Goal: Transaction & Acquisition: Download file/media

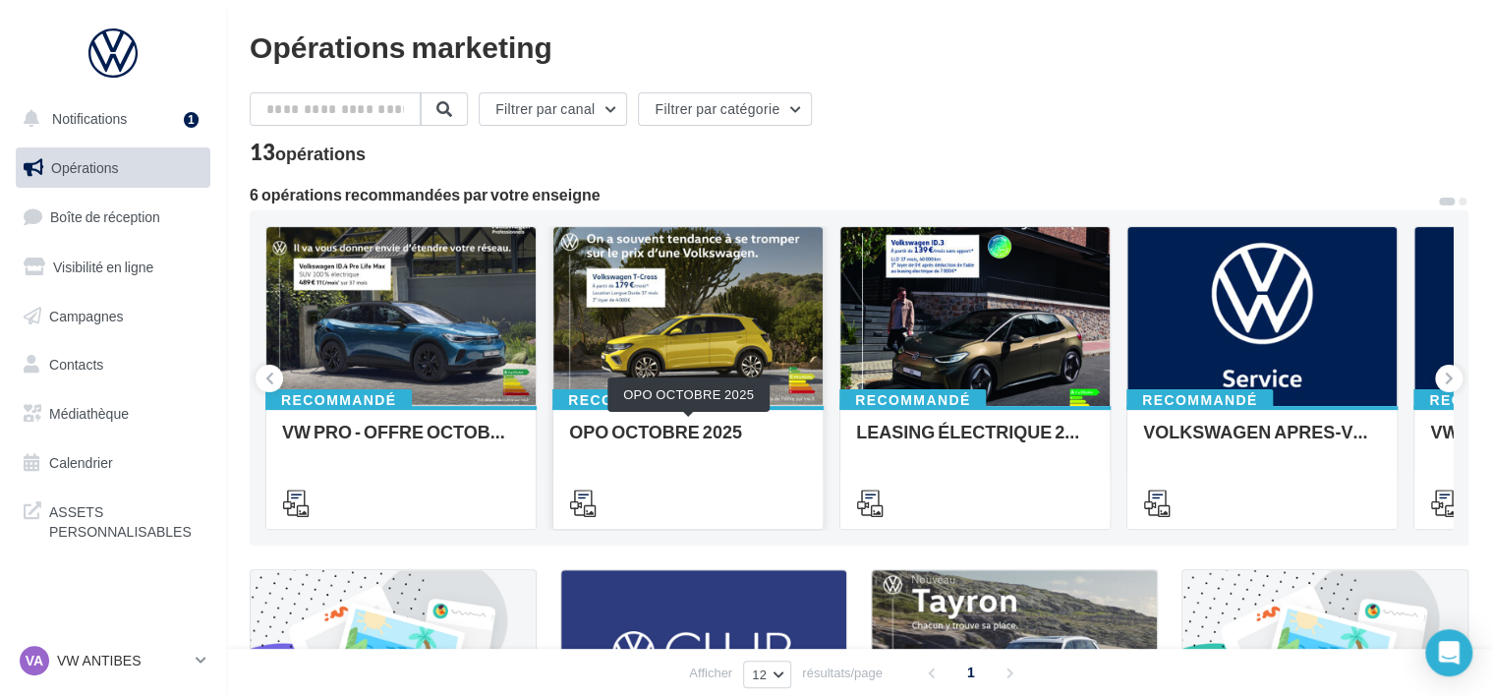
click at [678, 443] on div "OPO OCTOBRE 2025" at bounding box center [688, 441] width 238 height 39
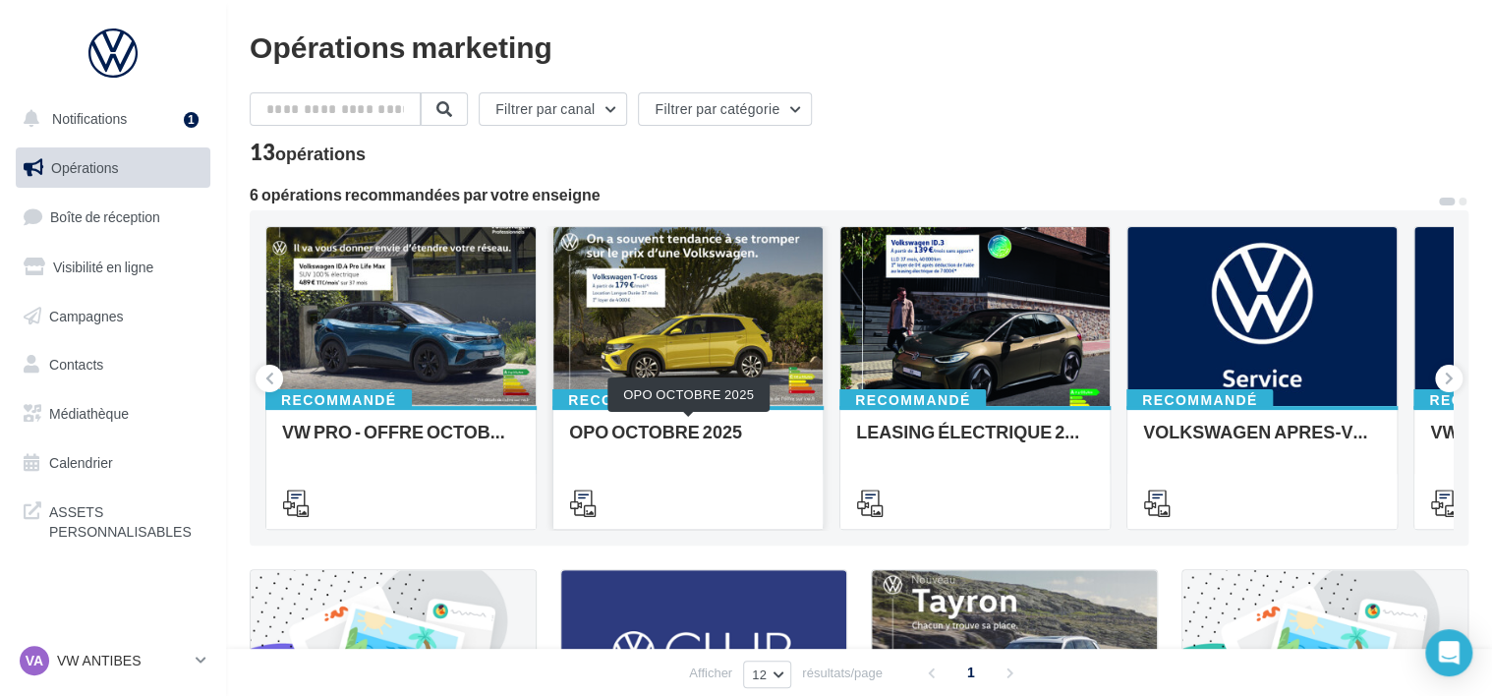
click at [701, 428] on div "OPO OCTOBRE 2025" at bounding box center [688, 441] width 238 height 39
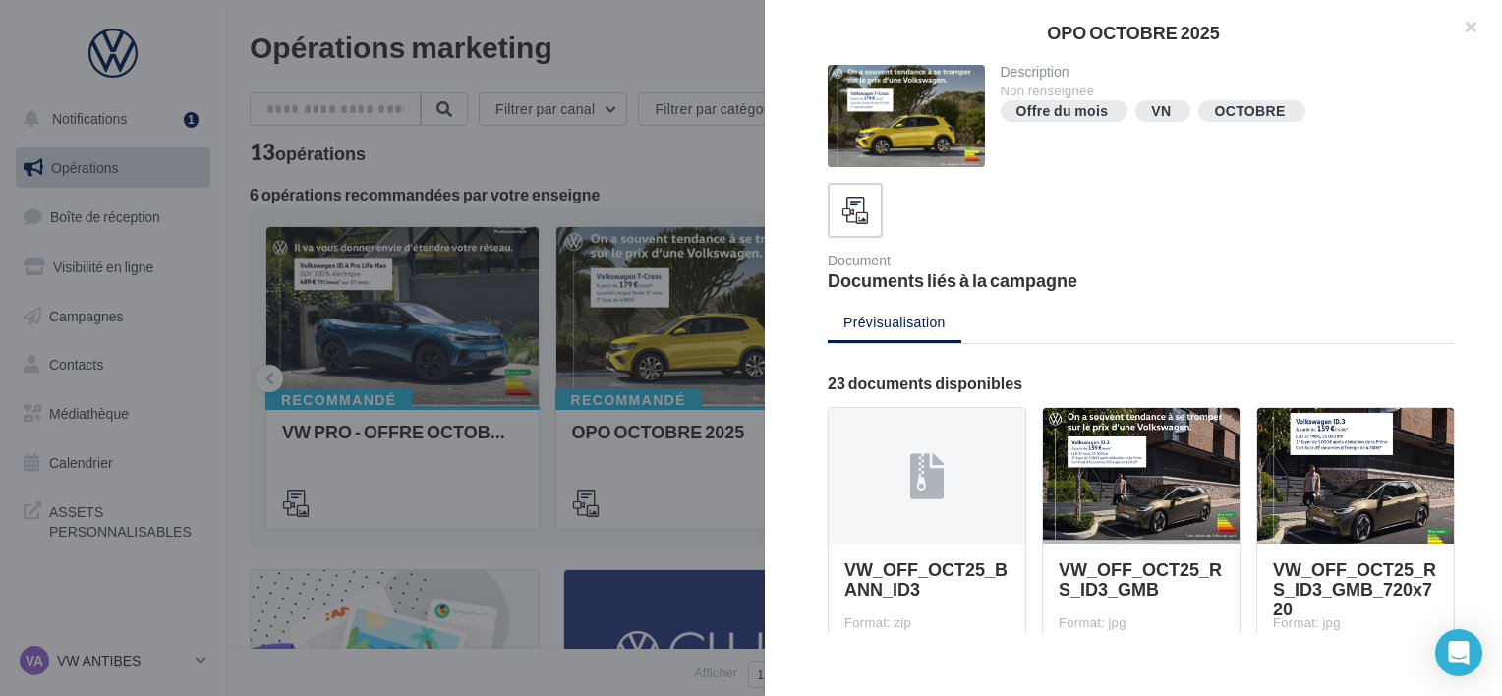
click at [1246, 246] on div "Document Documents liés à la campagne" at bounding box center [1141, 236] width 627 height 106
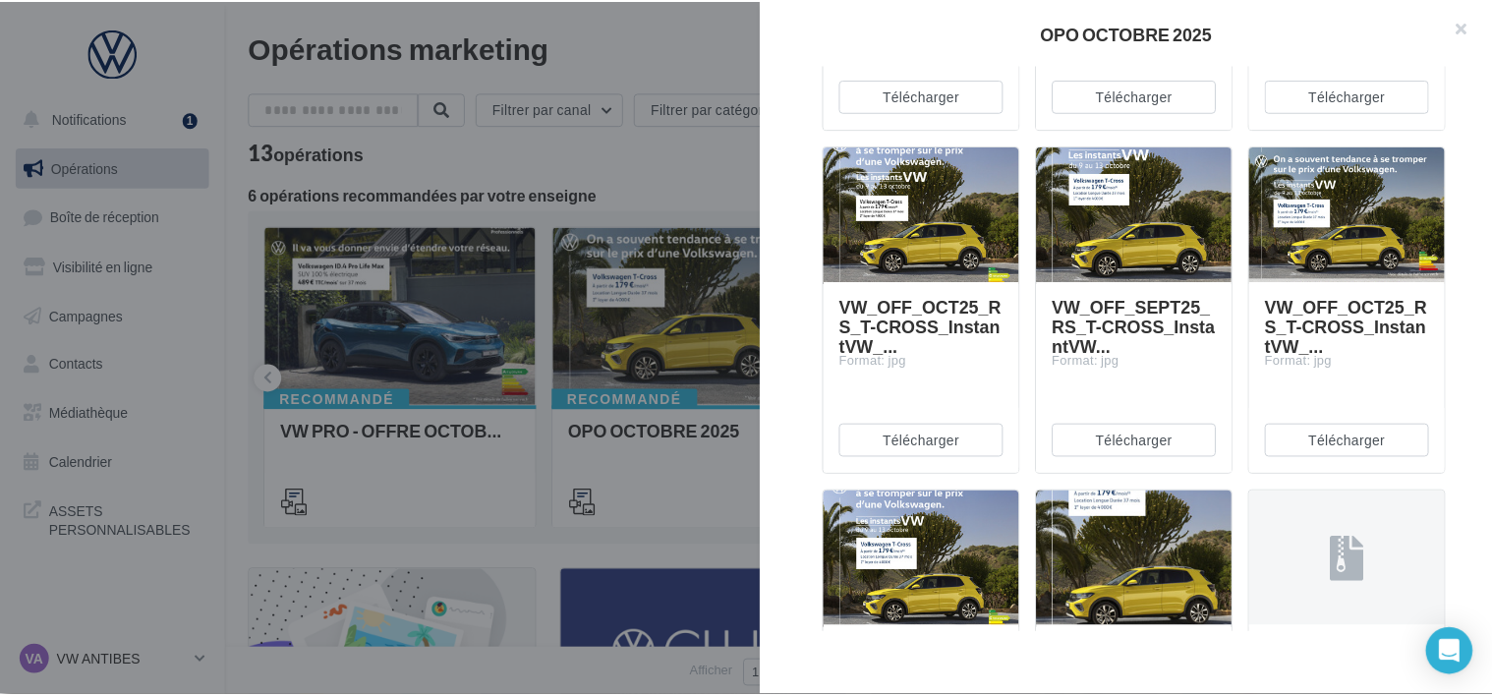
scroll to position [1565, 0]
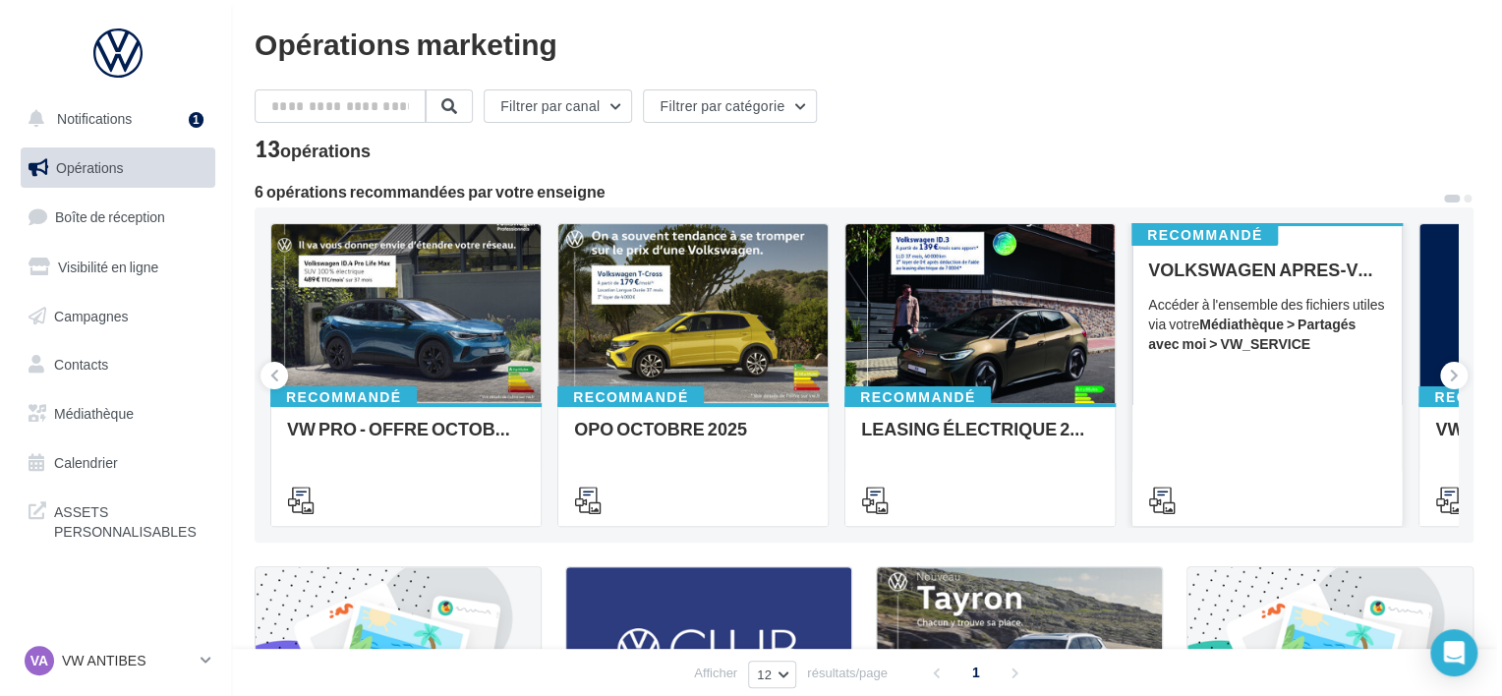
scroll to position [0, 0]
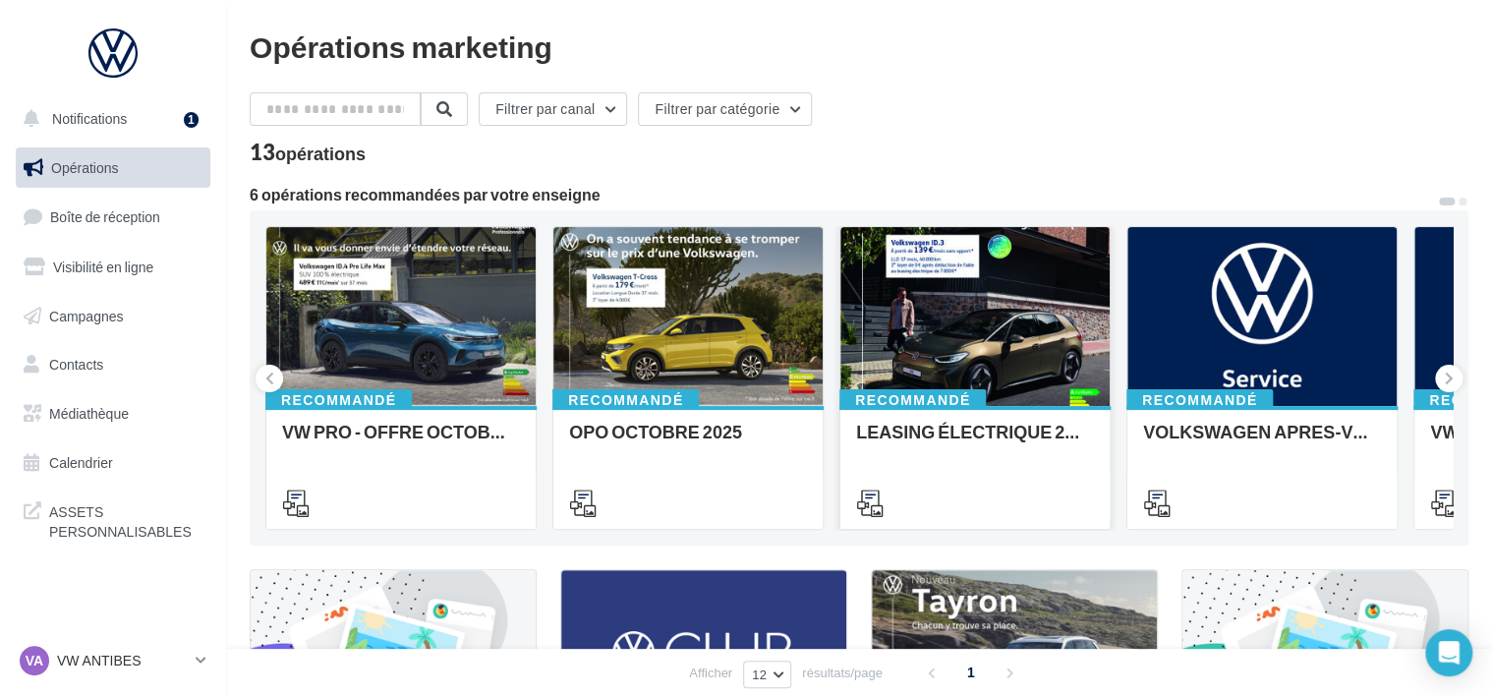
drag, startPoint x: 1424, startPoint y: 272, endPoint x: 1096, endPoint y: 287, distance: 328.6
click at [1096, 287] on div "Recommandé VW PRO - OFFRE OCTOBRE 25 Recommandé OPO OCTOBRE 2025 Recommandé LEA…" at bounding box center [858, 378] width 1187 height 304
click at [1442, 377] on button at bounding box center [1449, 379] width 28 height 28
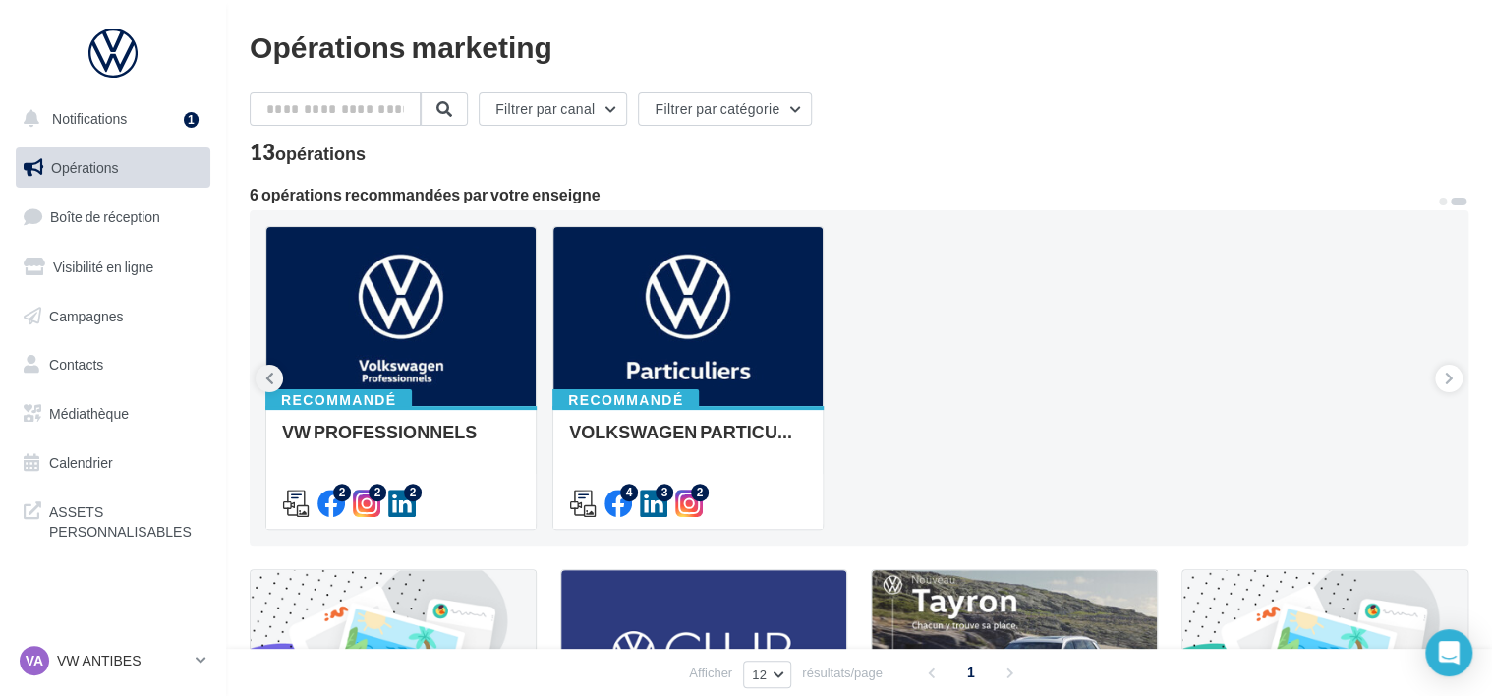
click at [267, 377] on icon at bounding box center [269, 379] width 9 height 20
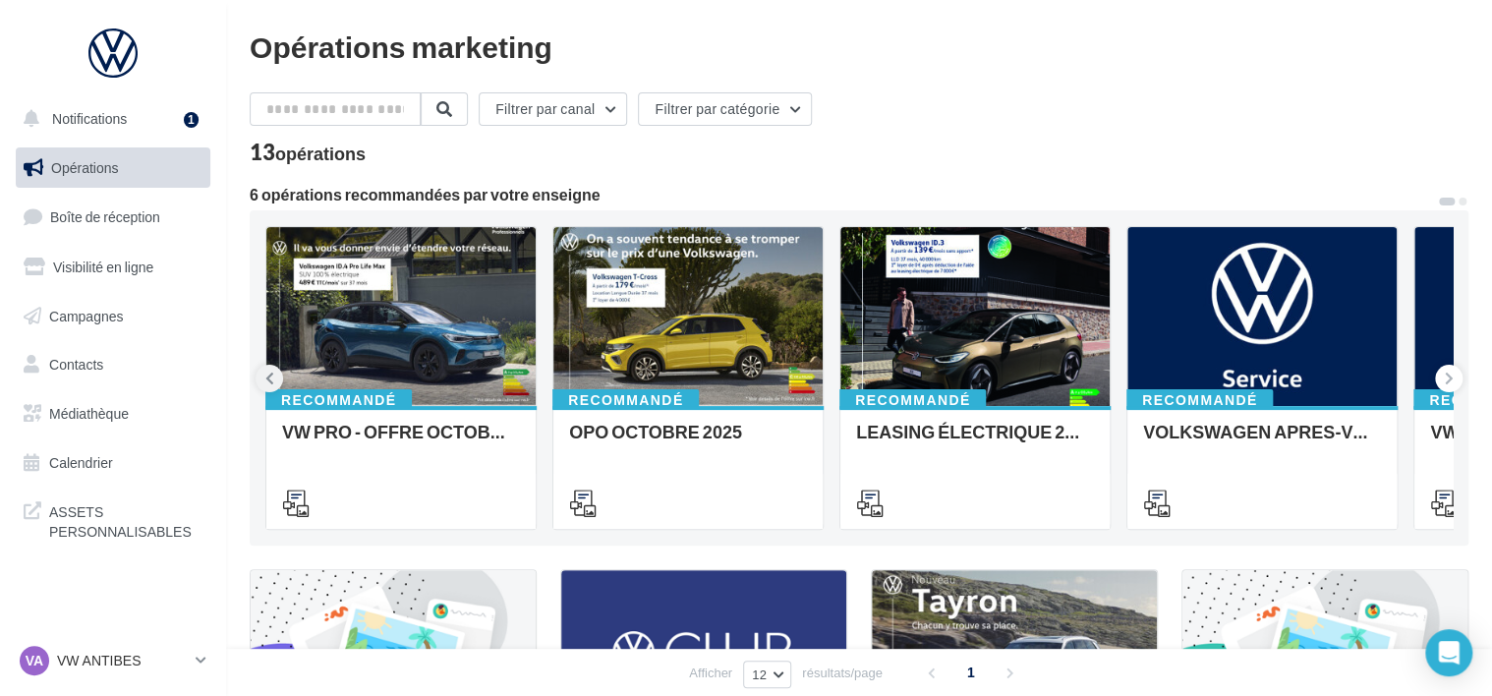
click at [267, 377] on icon at bounding box center [269, 379] width 9 height 20
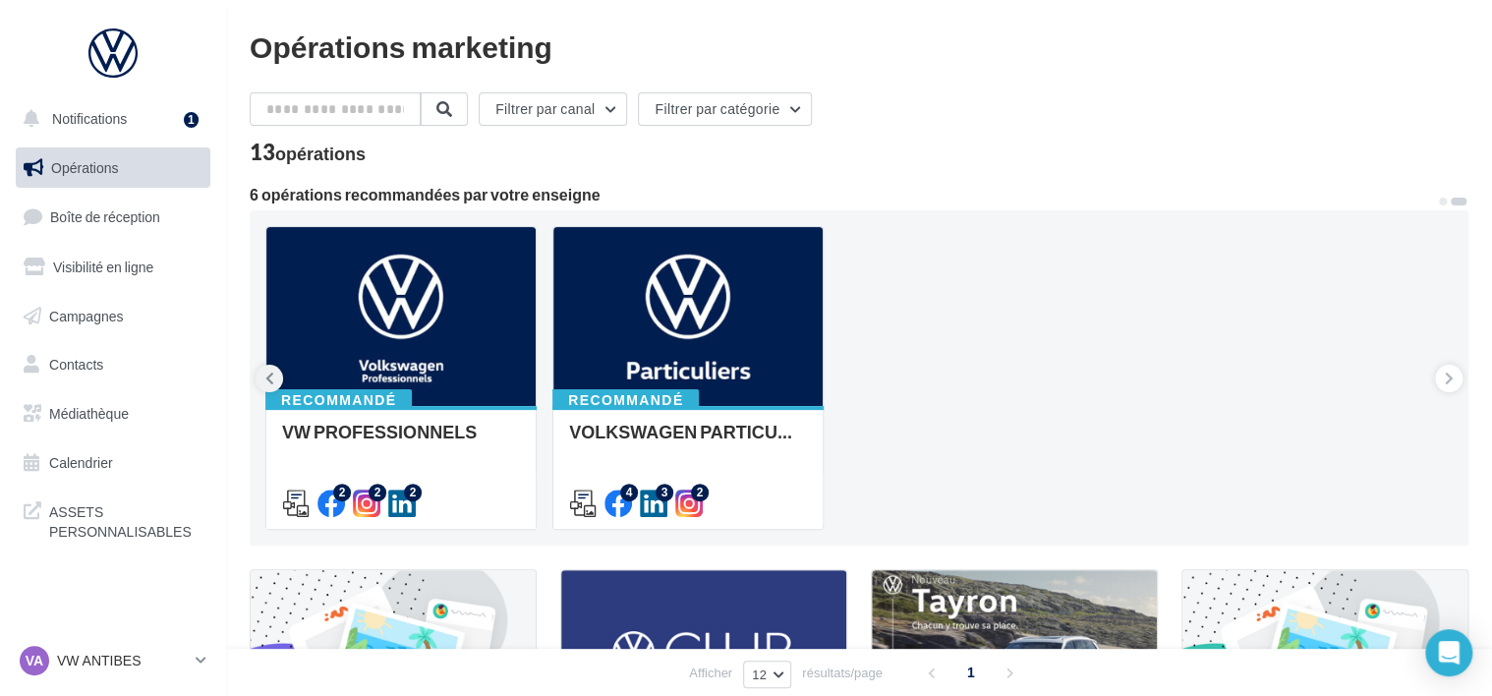
click at [267, 377] on icon at bounding box center [269, 379] width 9 height 20
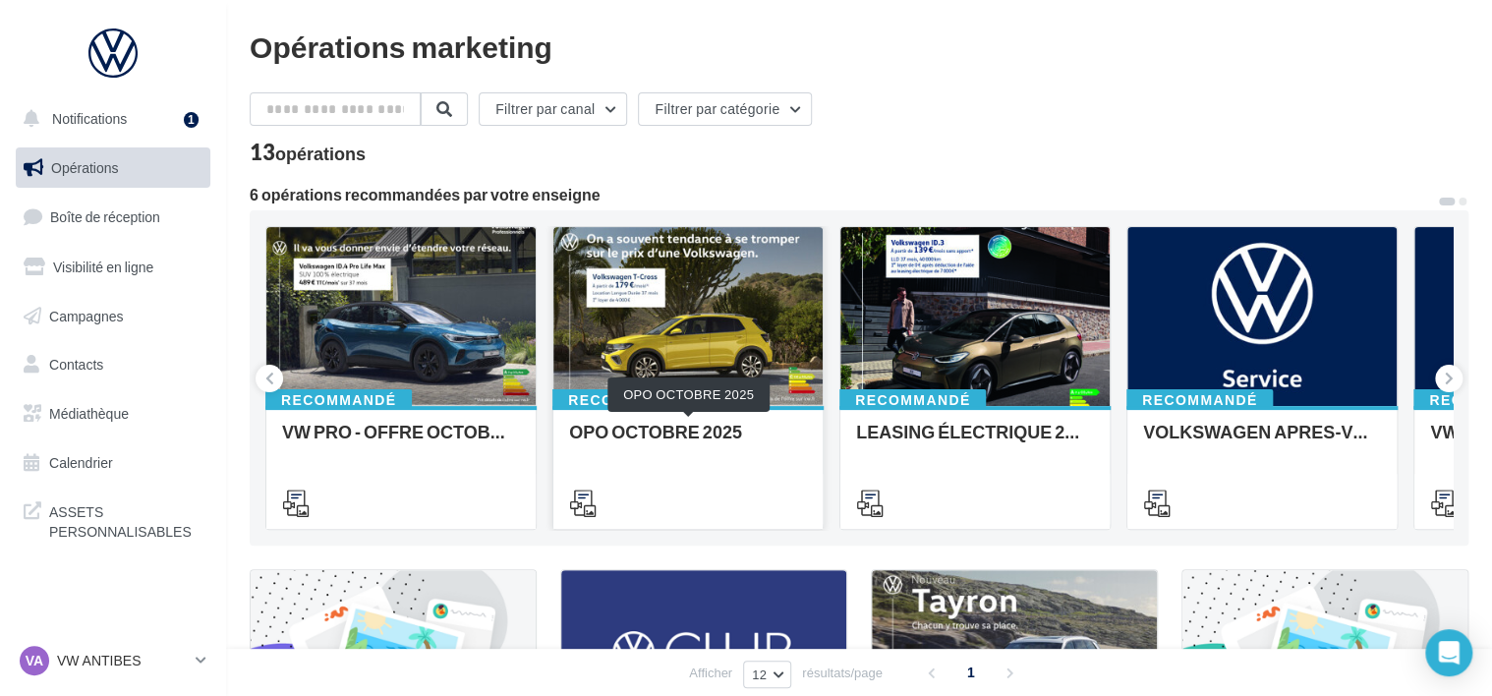
click at [669, 425] on div "OPO OCTOBRE 2025" at bounding box center [688, 441] width 238 height 39
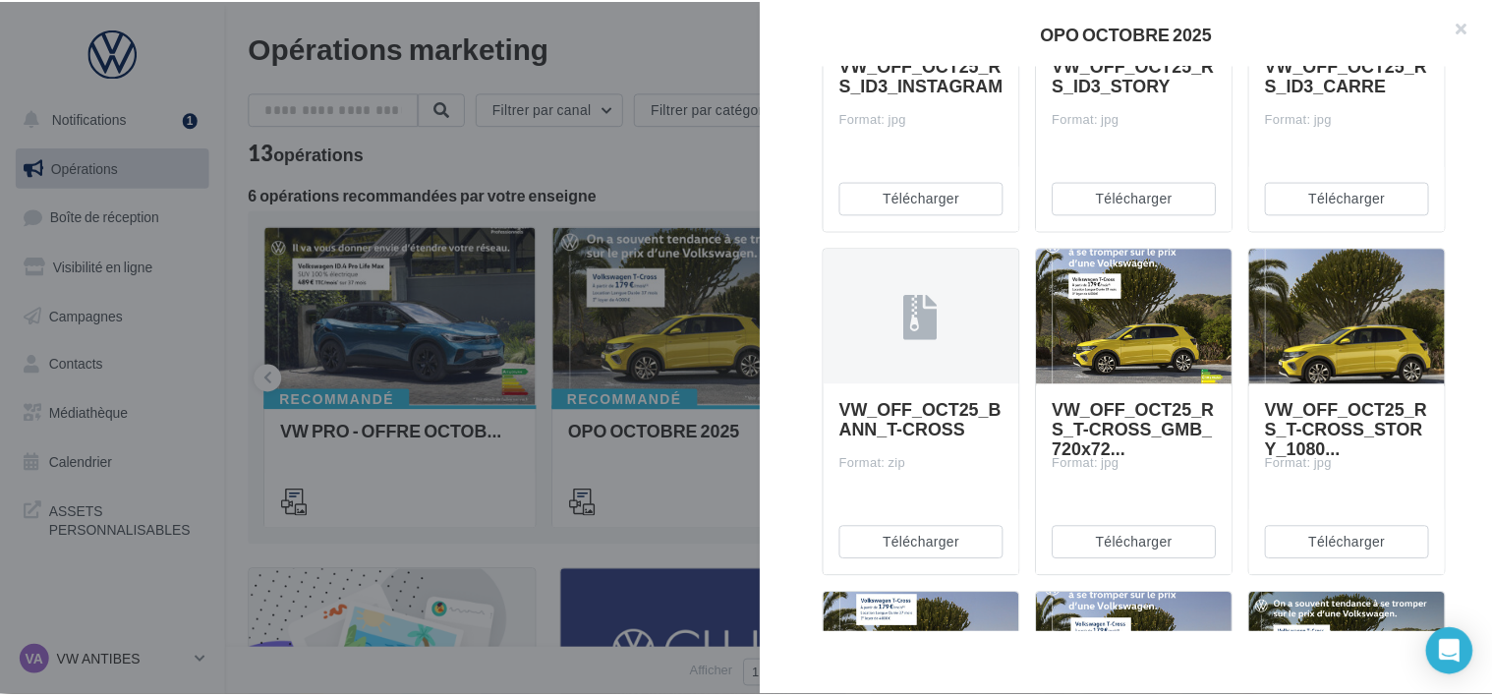
scroll to position [885, 0]
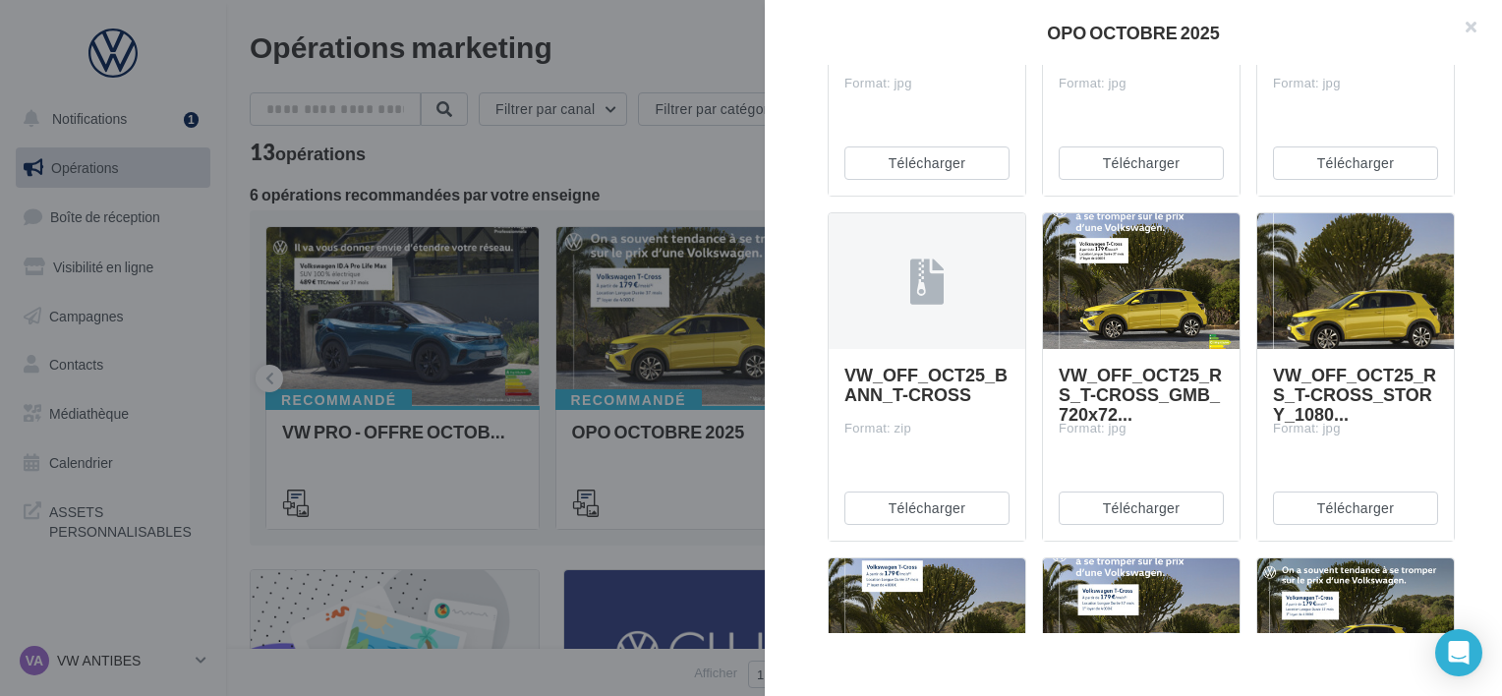
click at [686, 163] on div at bounding box center [751, 348] width 1502 height 696
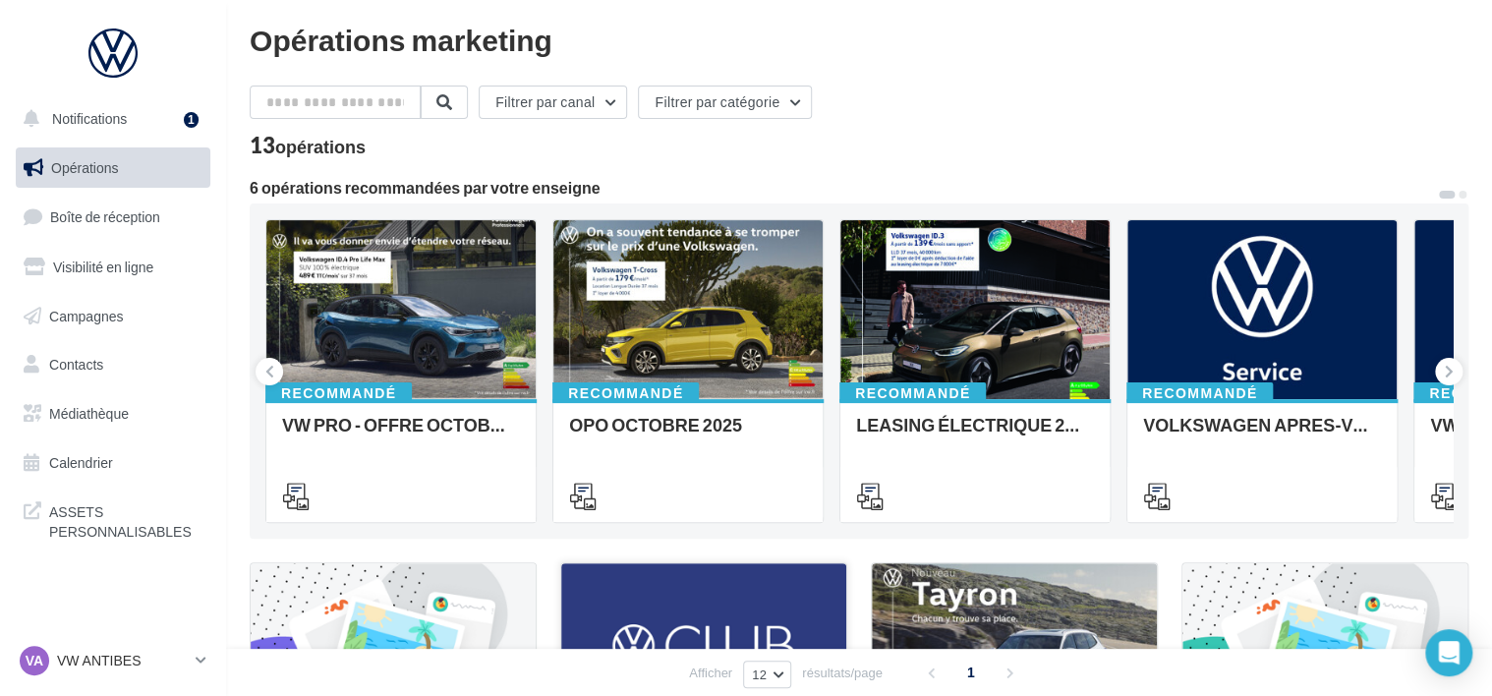
scroll to position [0, 0]
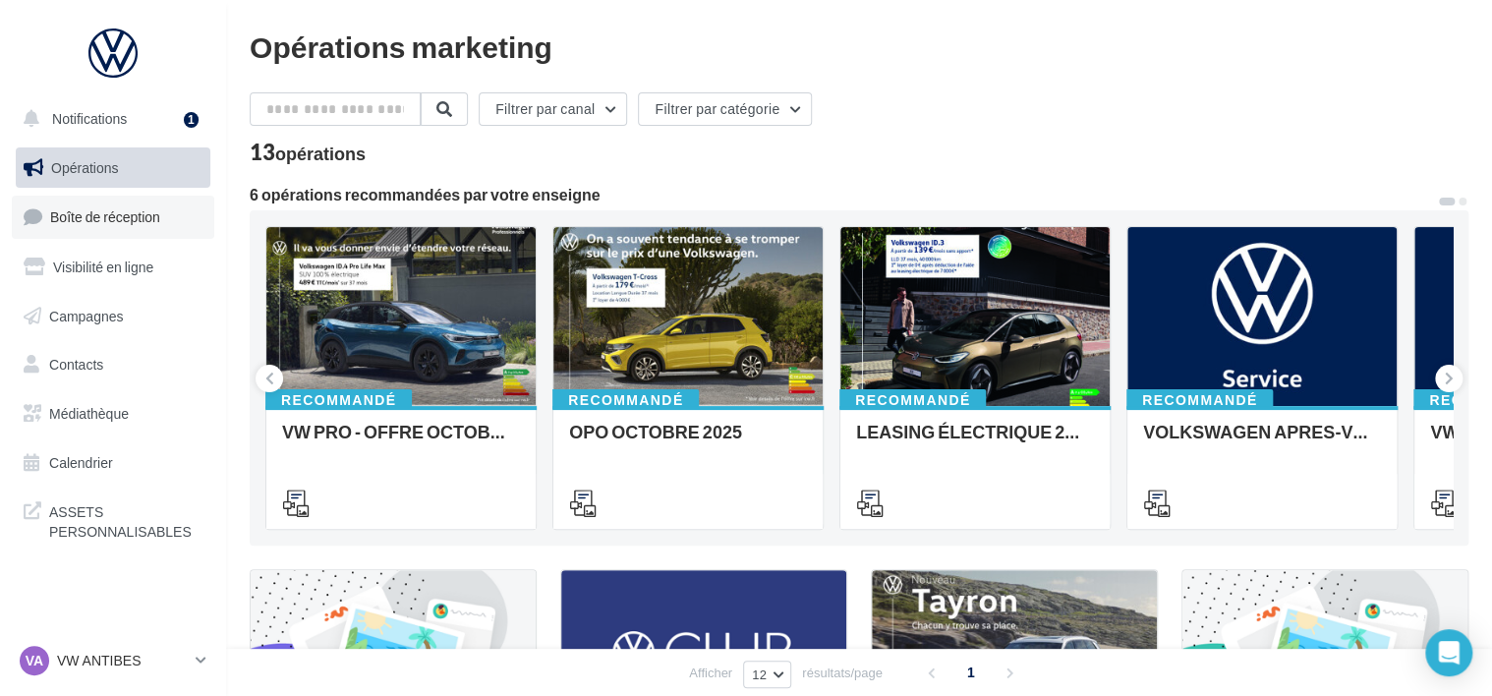
click at [110, 211] on span "Boîte de réception" at bounding box center [105, 216] width 110 height 17
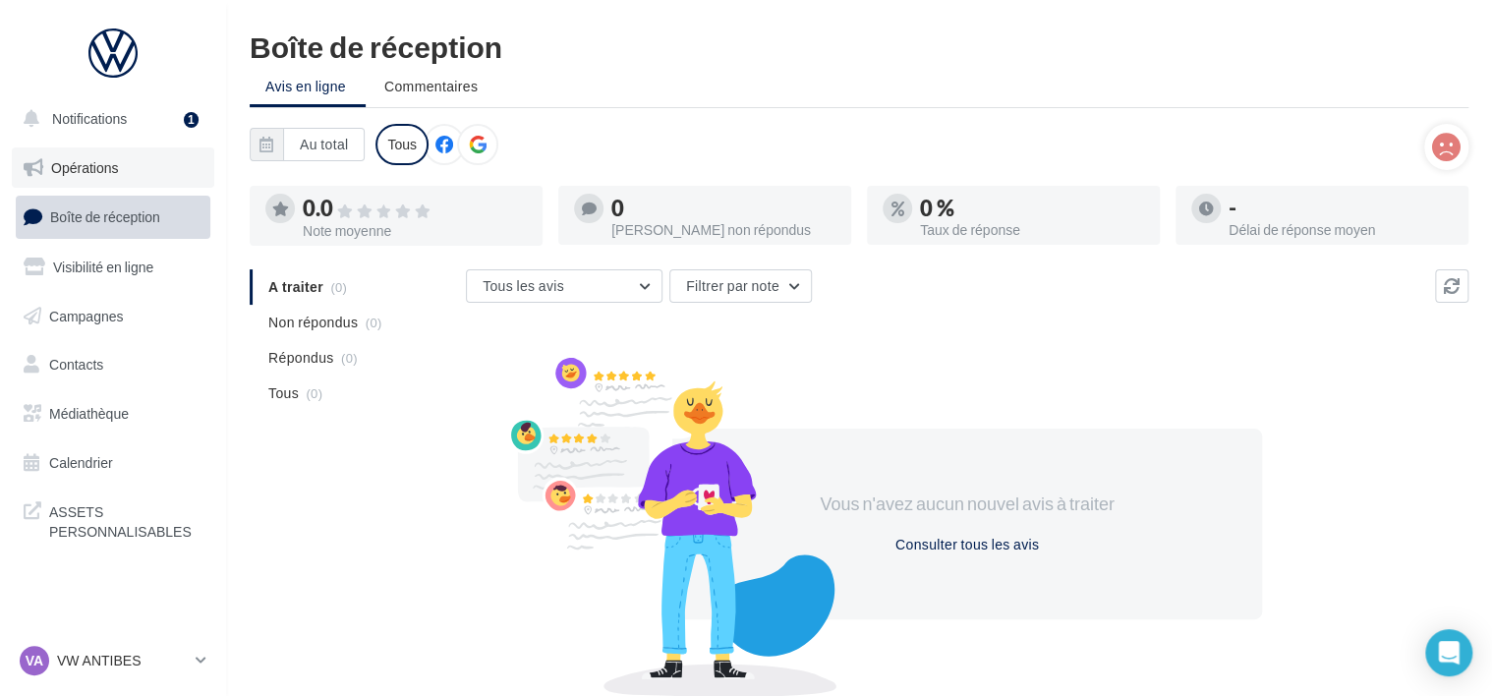
click at [93, 161] on span "Opérations" at bounding box center [84, 167] width 67 height 17
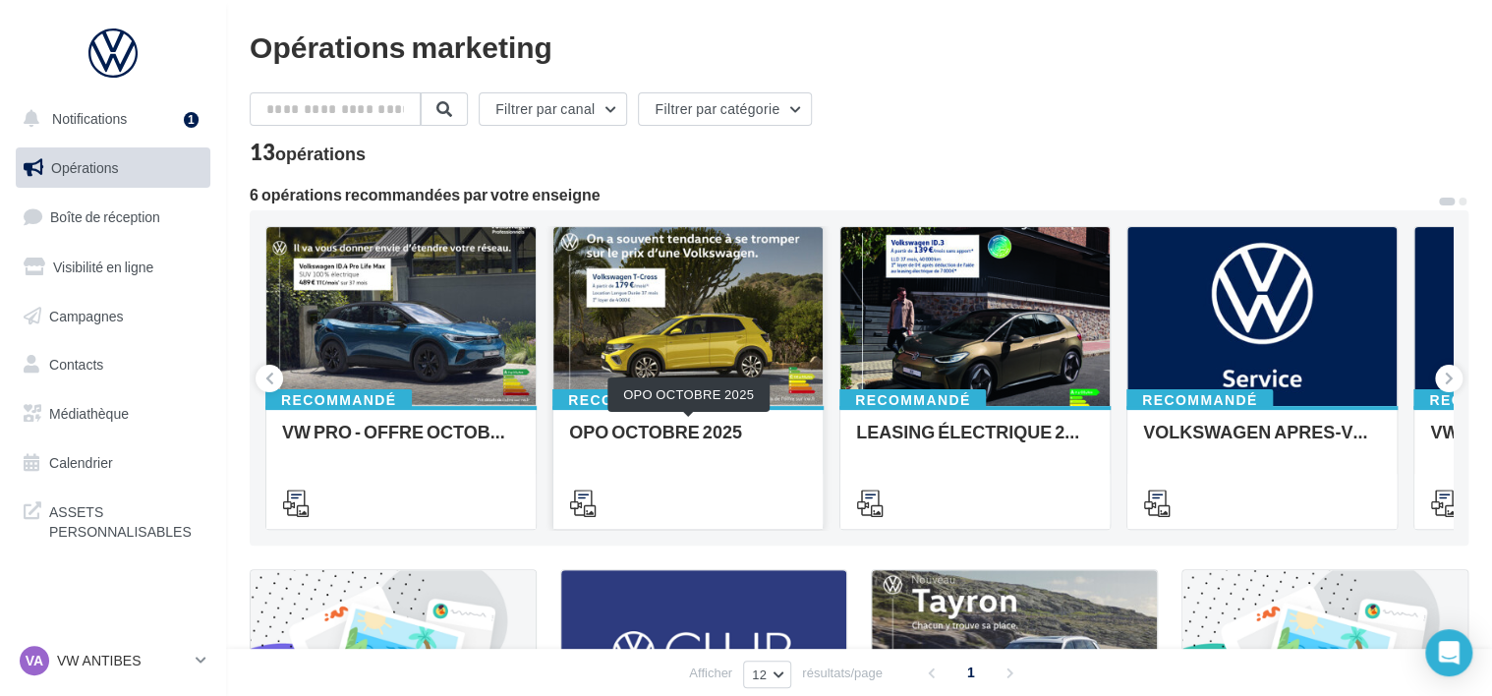
click at [695, 441] on div "OPO OCTOBRE 2025" at bounding box center [688, 441] width 238 height 39
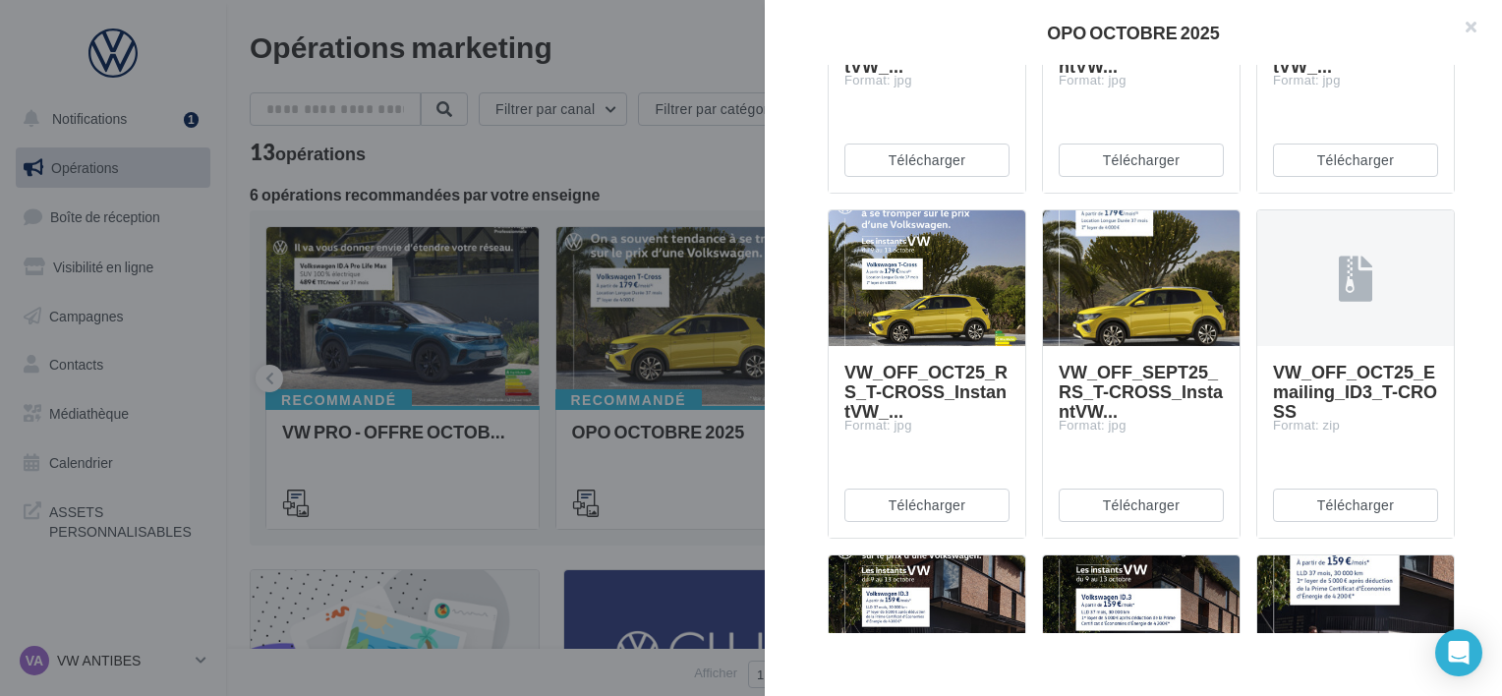
scroll to position [1966, 0]
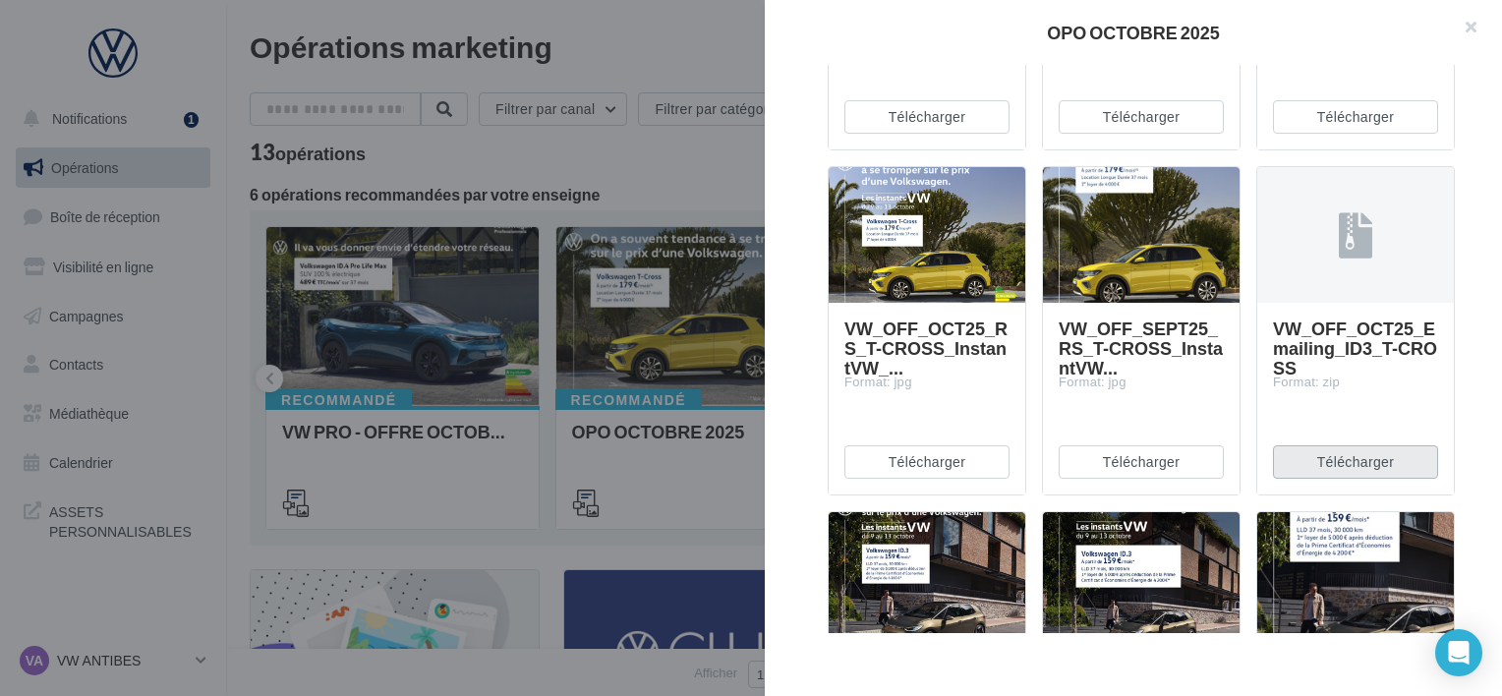
click at [1341, 453] on button "Télécharger" at bounding box center [1355, 461] width 165 height 33
click at [1483, 533] on div "Description Non renseignée Offre du mois VN OCTOBRE Document Documents liés à l…" at bounding box center [1141, 349] width 753 height 568
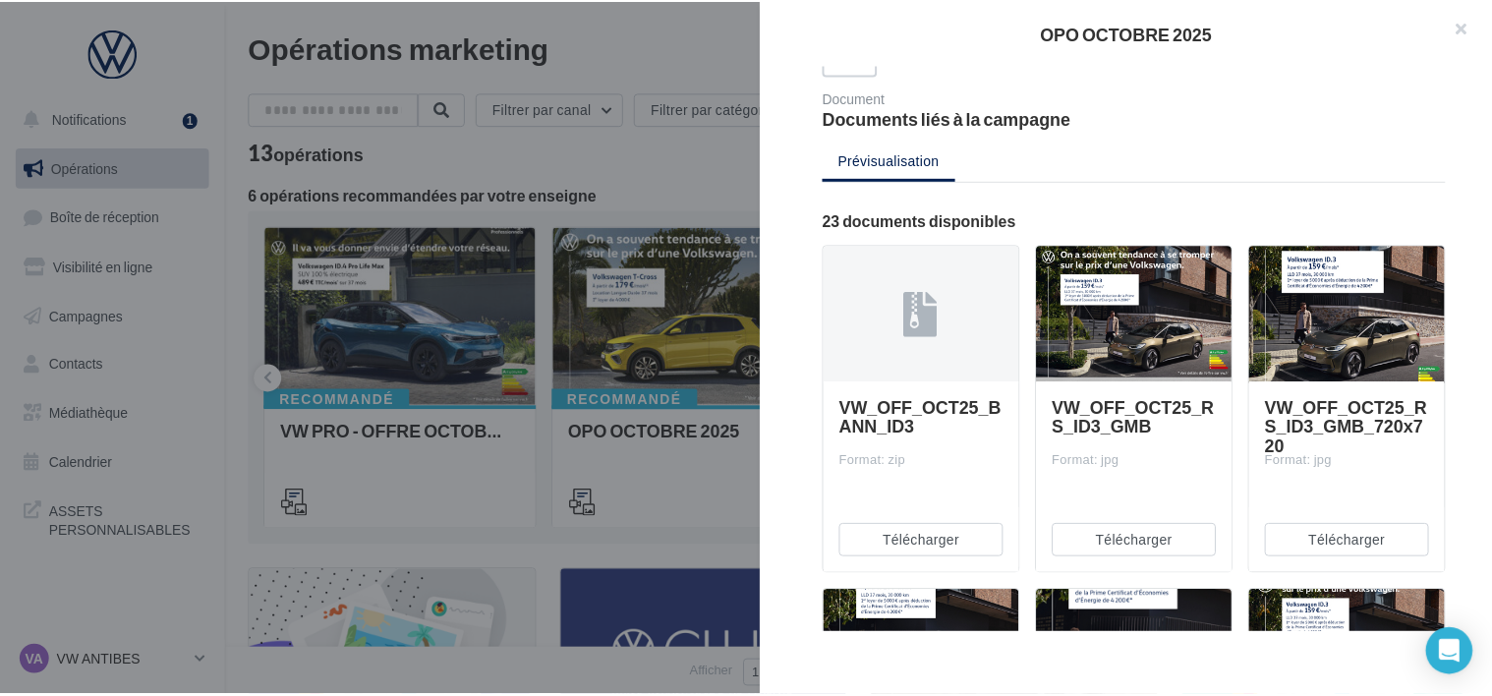
scroll to position [197, 0]
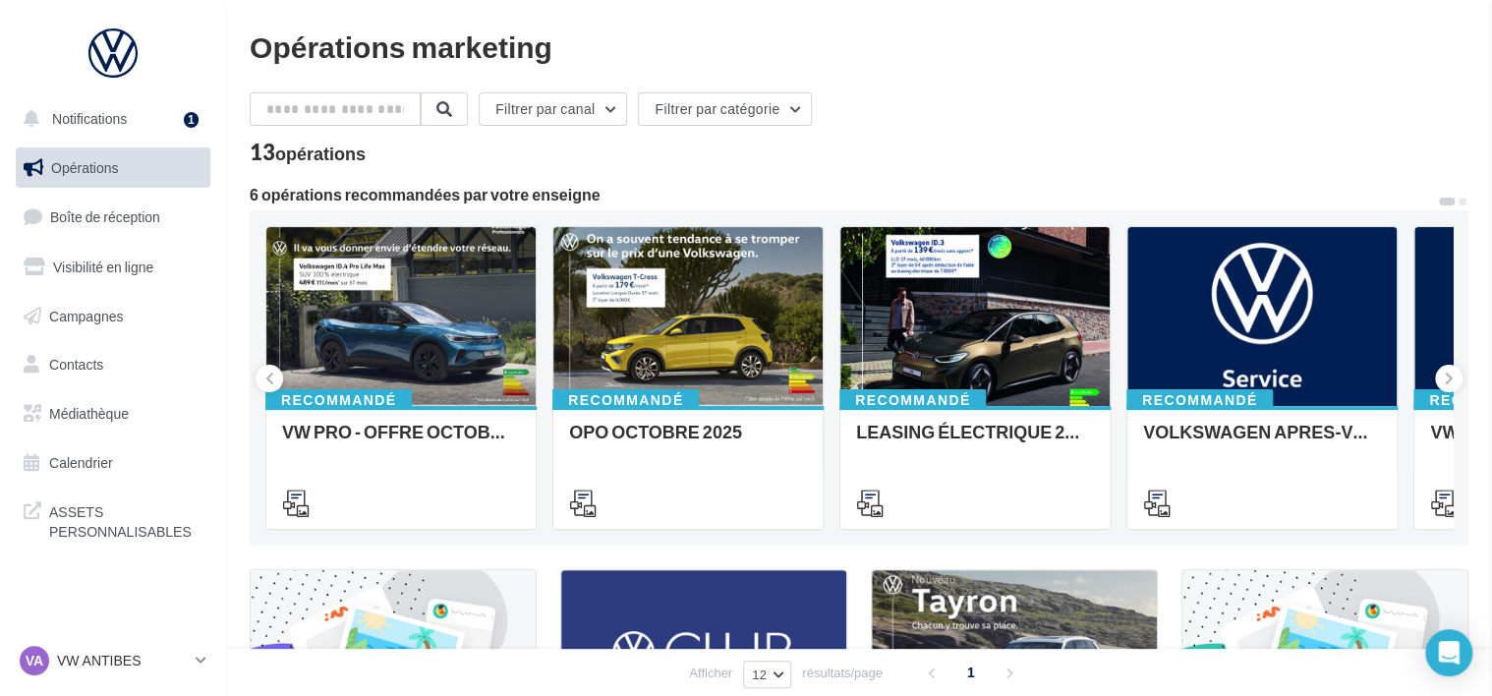
click at [77, 412] on span "Médiathèque" at bounding box center [89, 413] width 80 height 17
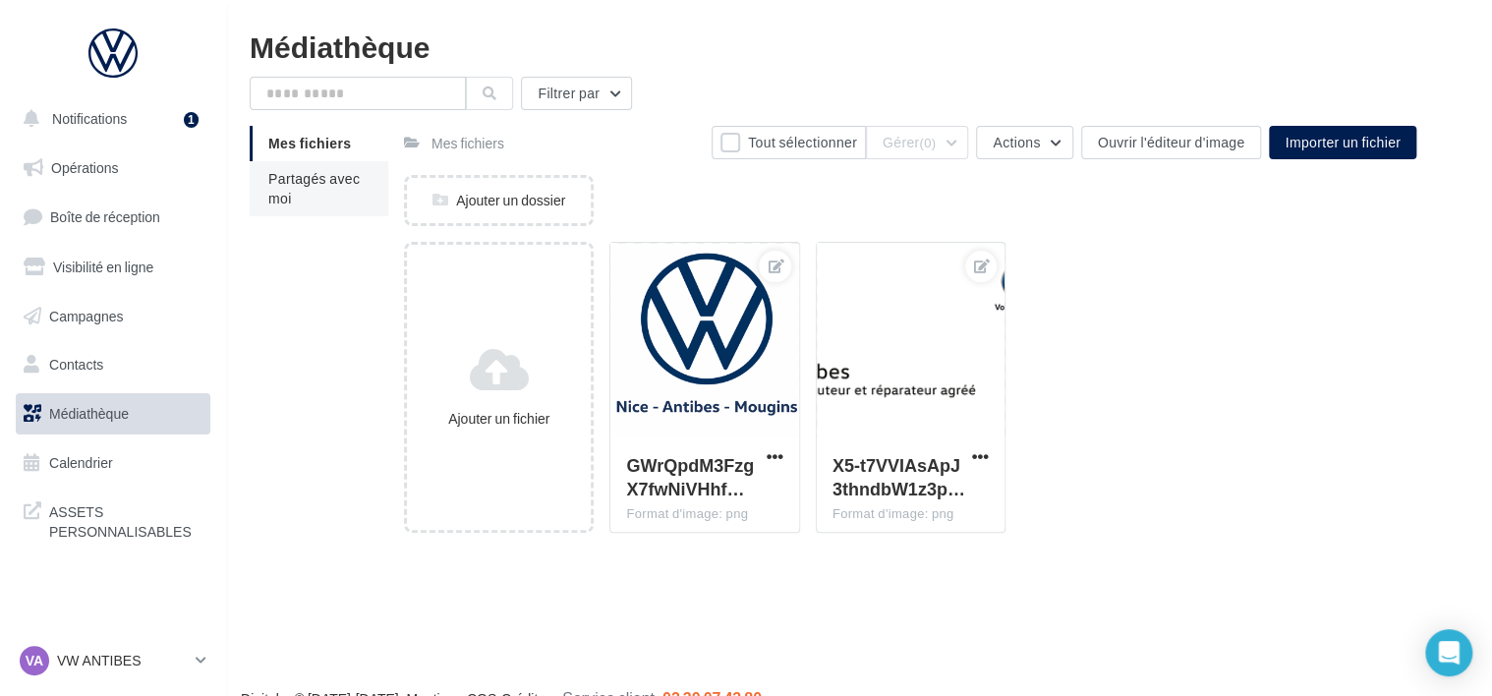
click at [283, 191] on span "Partagés avec moi" at bounding box center [313, 188] width 91 height 36
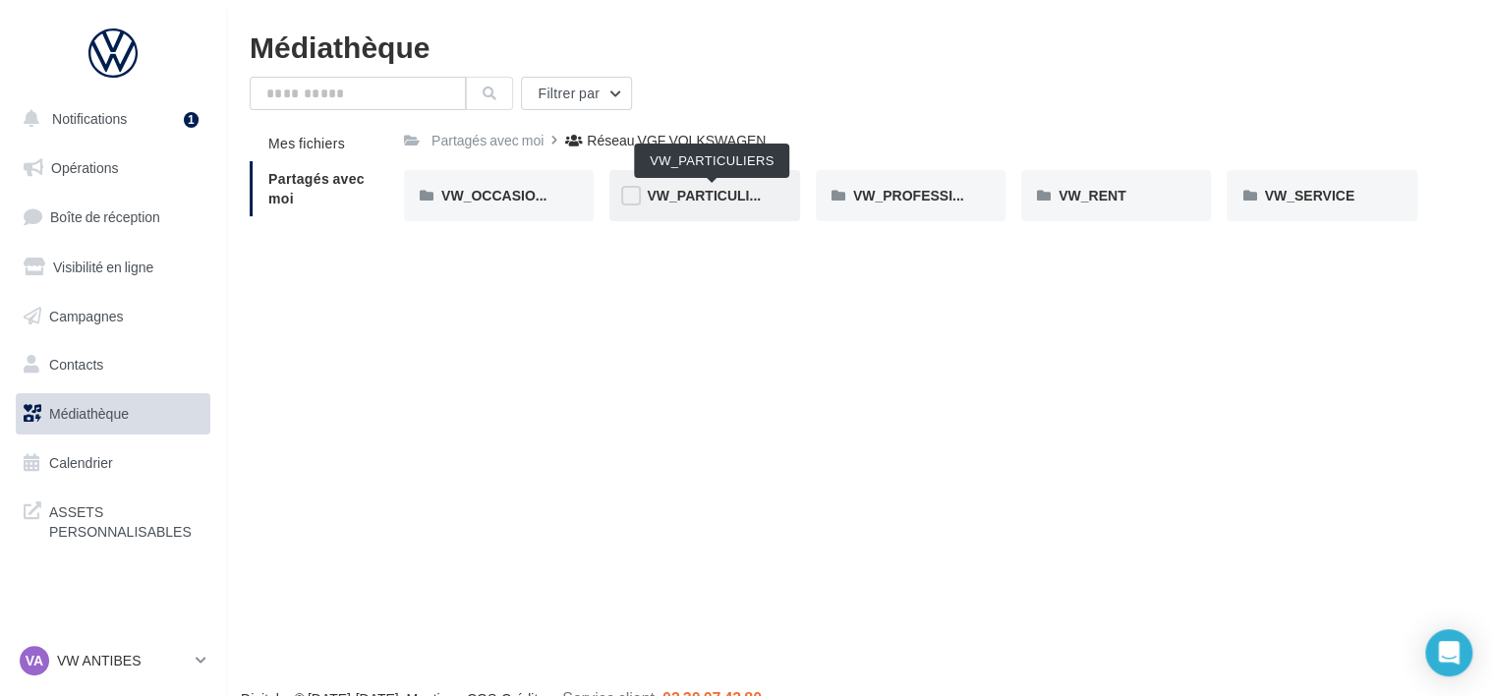
click at [704, 193] on span "VW_PARTICULIERS" at bounding box center [712, 195] width 131 height 17
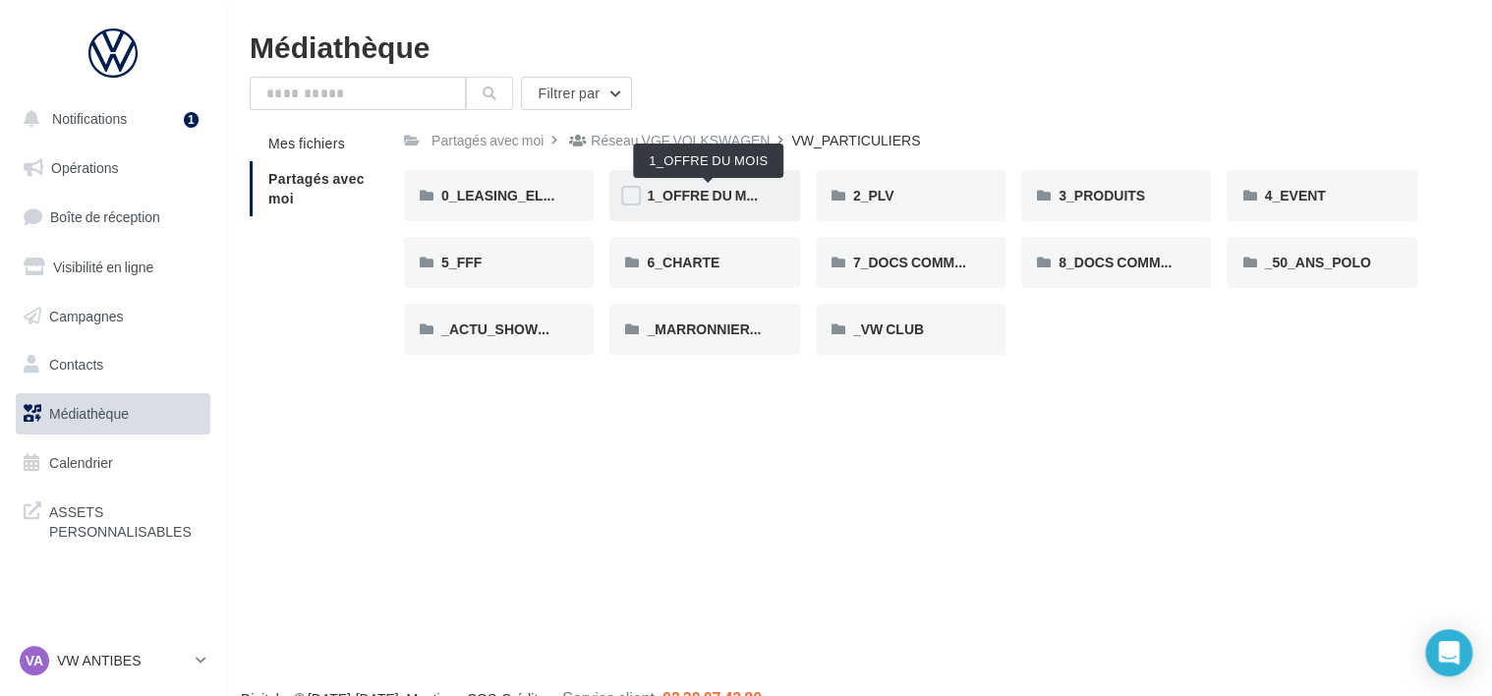
click at [714, 195] on span "1_OFFRE DU MOIS" at bounding box center [708, 195] width 123 height 17
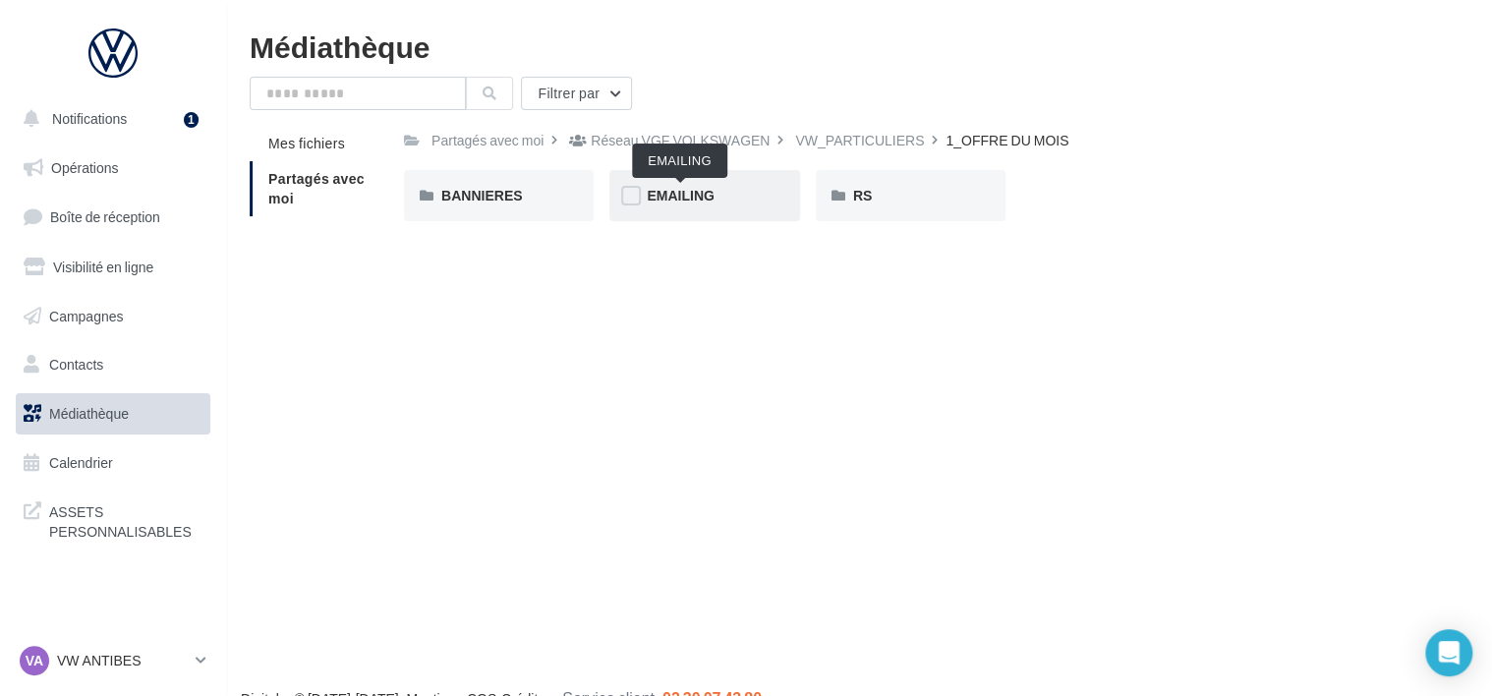
click at [692, 200] on span "EMAILING" at bounding box center [680, 195] width 67 height 17
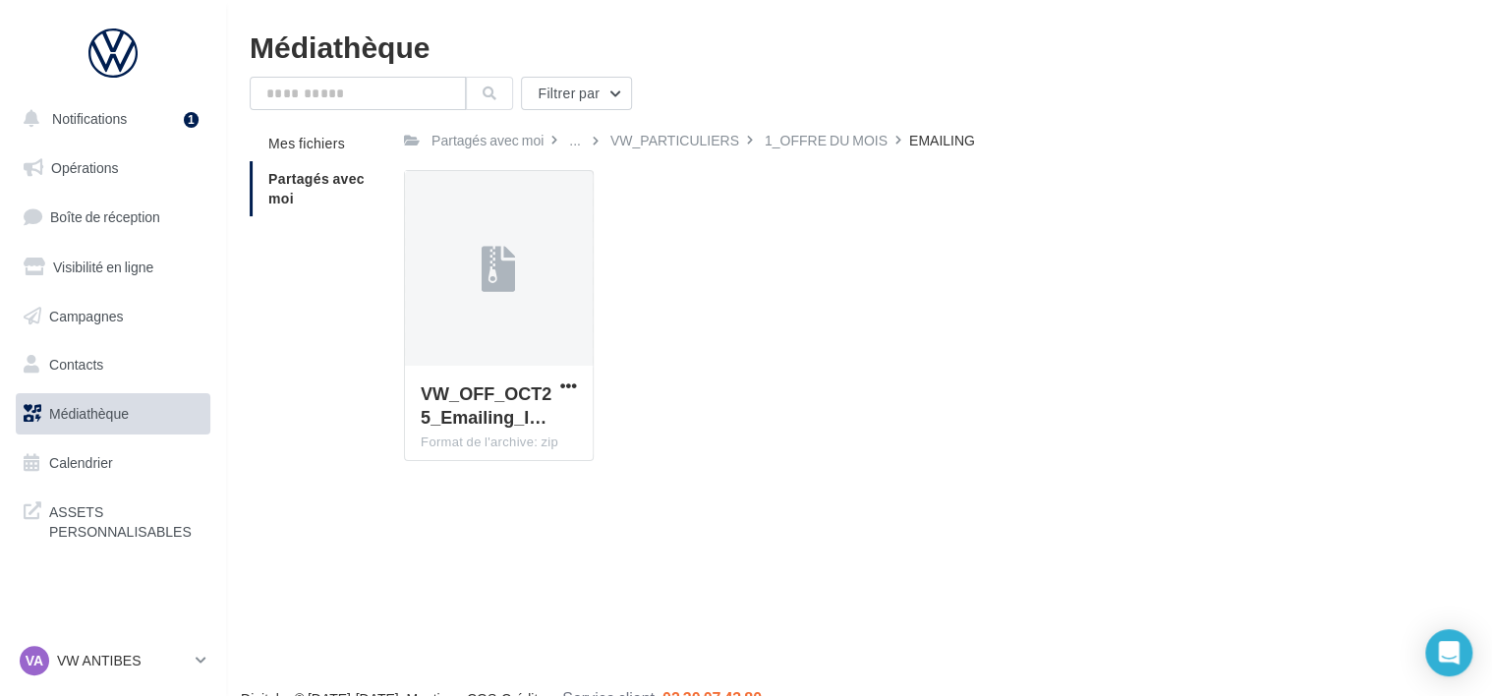
click at [305, 183] on span "Partagés avec moi" at bounding box center [316, 188] width 96 height 36
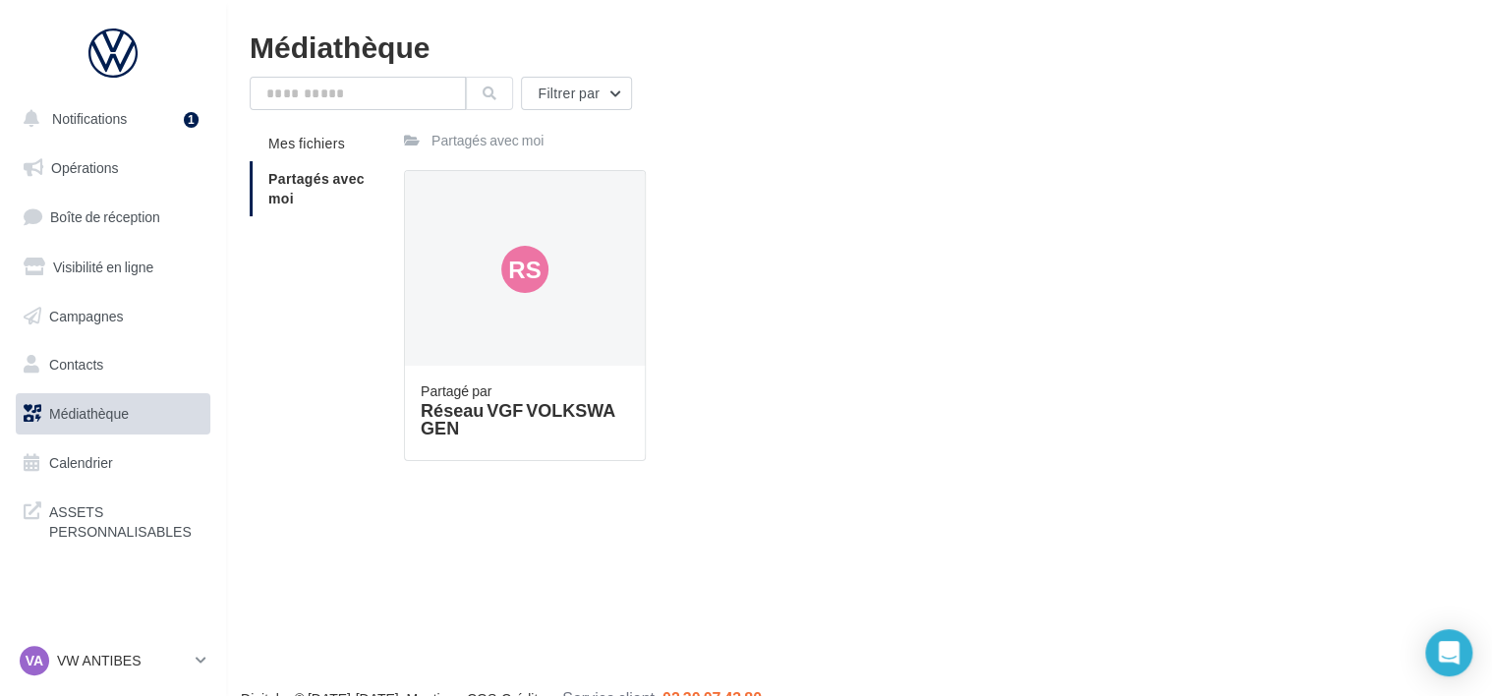
click at [495, 142] on div "Partagés avec moi" at bounding box center [488, 141] width 112 height 20
click at [306, 173] on span "Partagés avec moi" at bounding box center [316, 188] width 96 height 36
click at [307, 145] on span "Mes fichiers" at bounding box center [306, 143] width 77 height 17
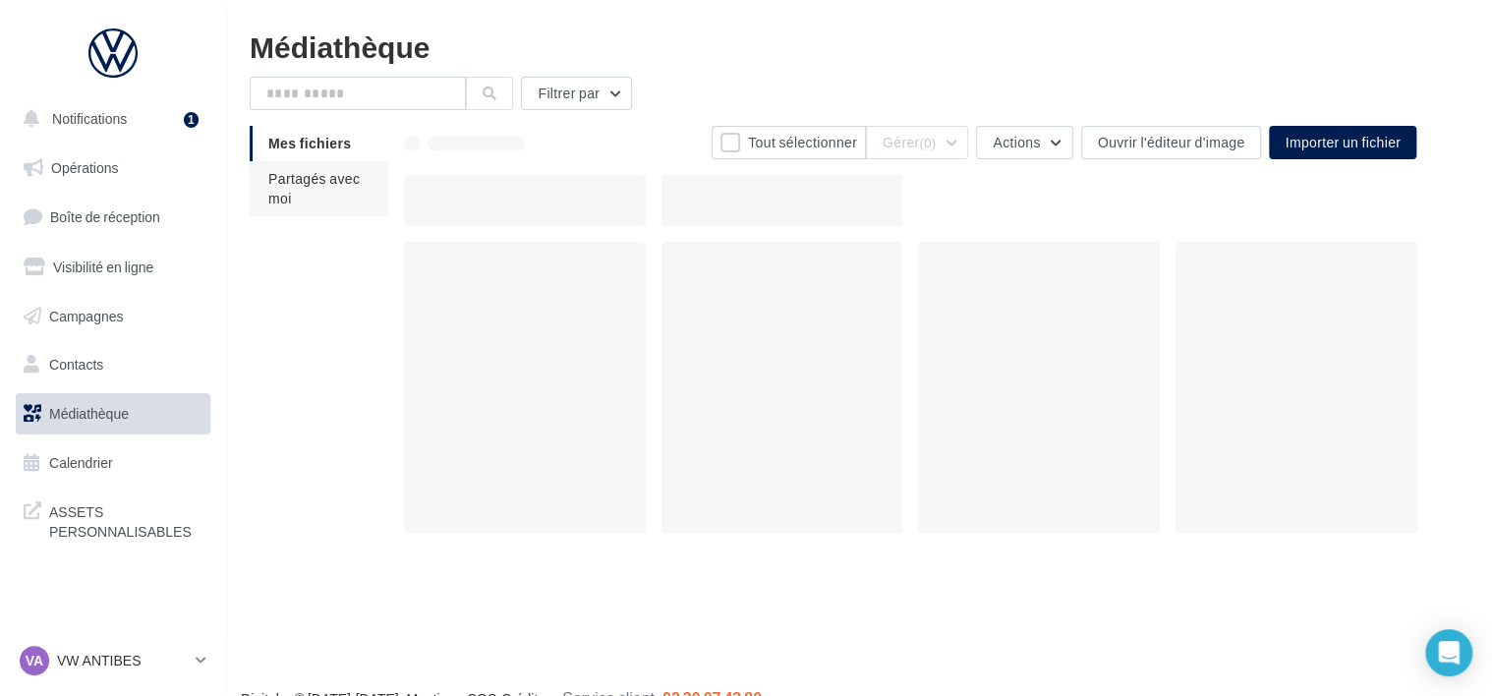
click at [295, 173] on span "Partagés avec moi" at bounding box center [313, 188] width 91 height 36
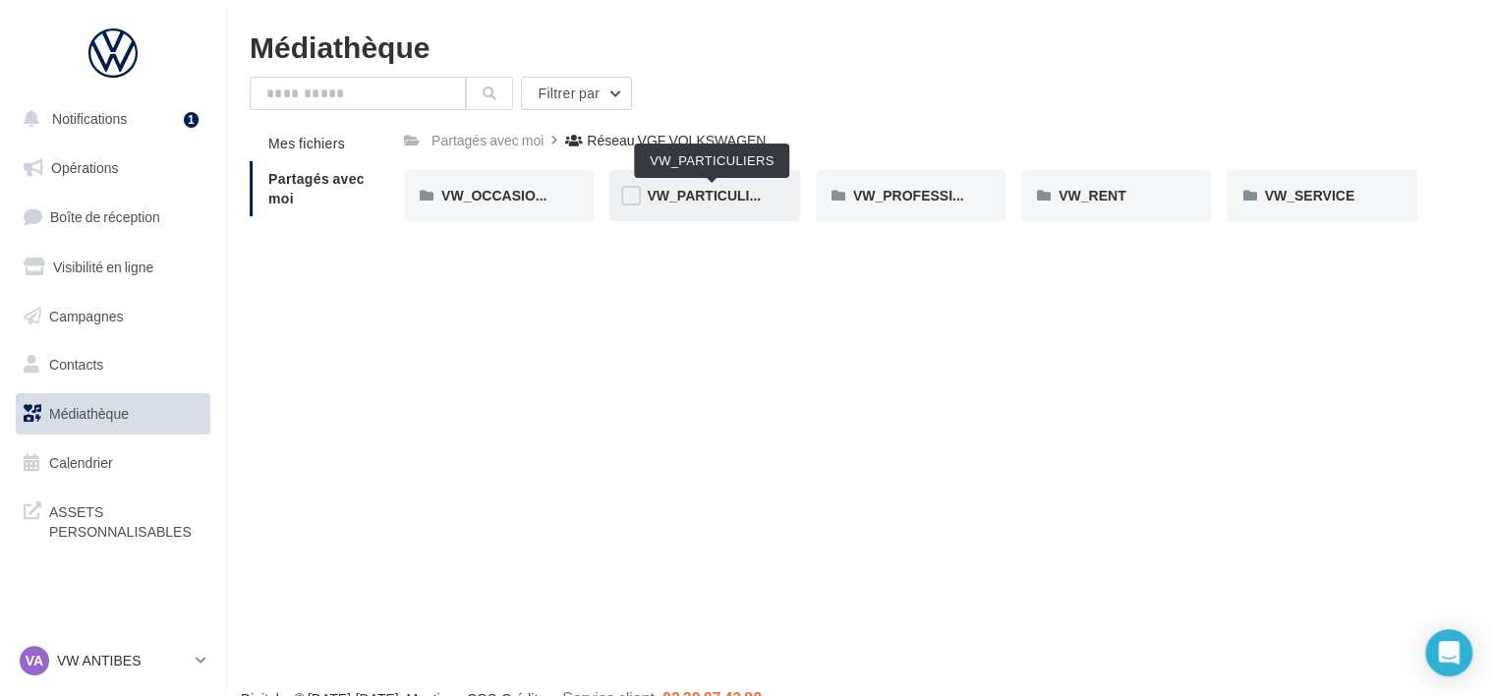
click at [701, 201] on span "VW_PARTICULIERS" at bounding box center [712, 195] width 131 height 17
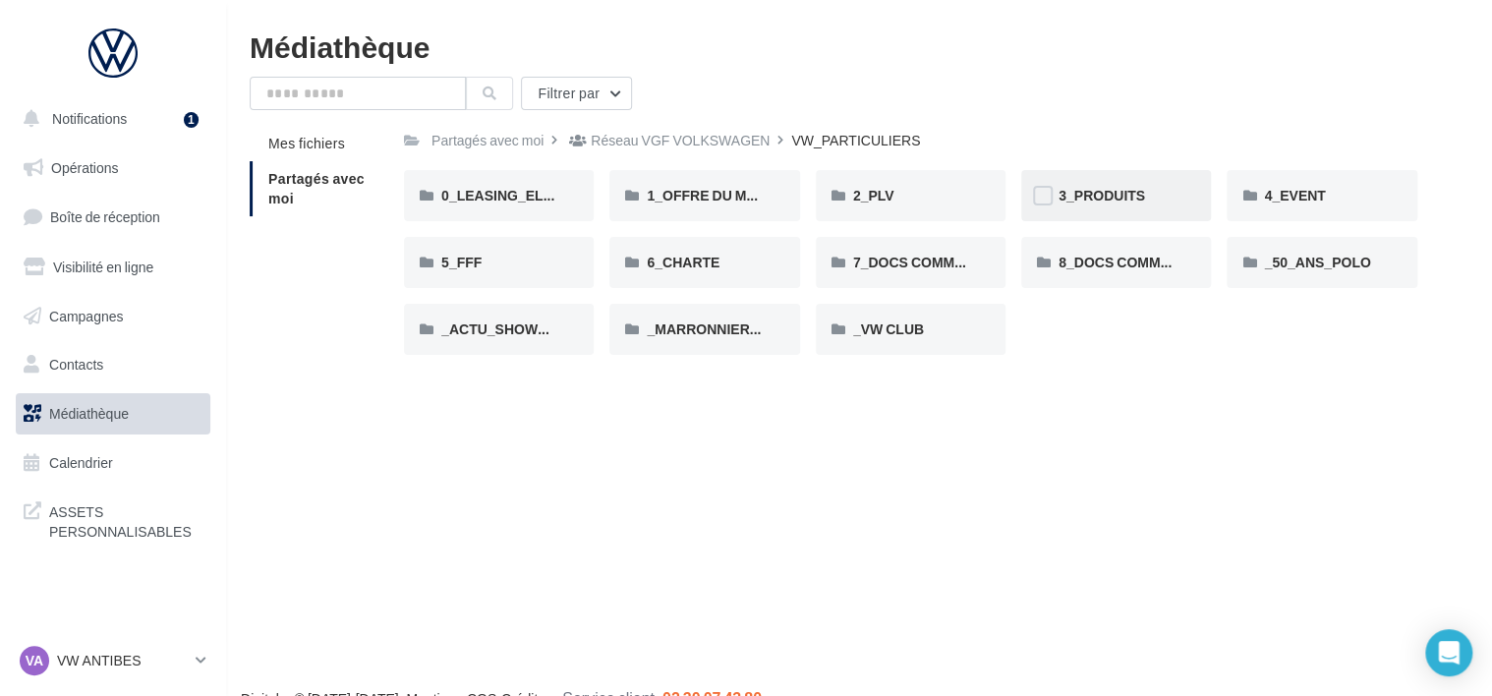
click at [1159, 202] on div "3_PRODUITS" at bounding box center [1116, 196] width 115 height 20
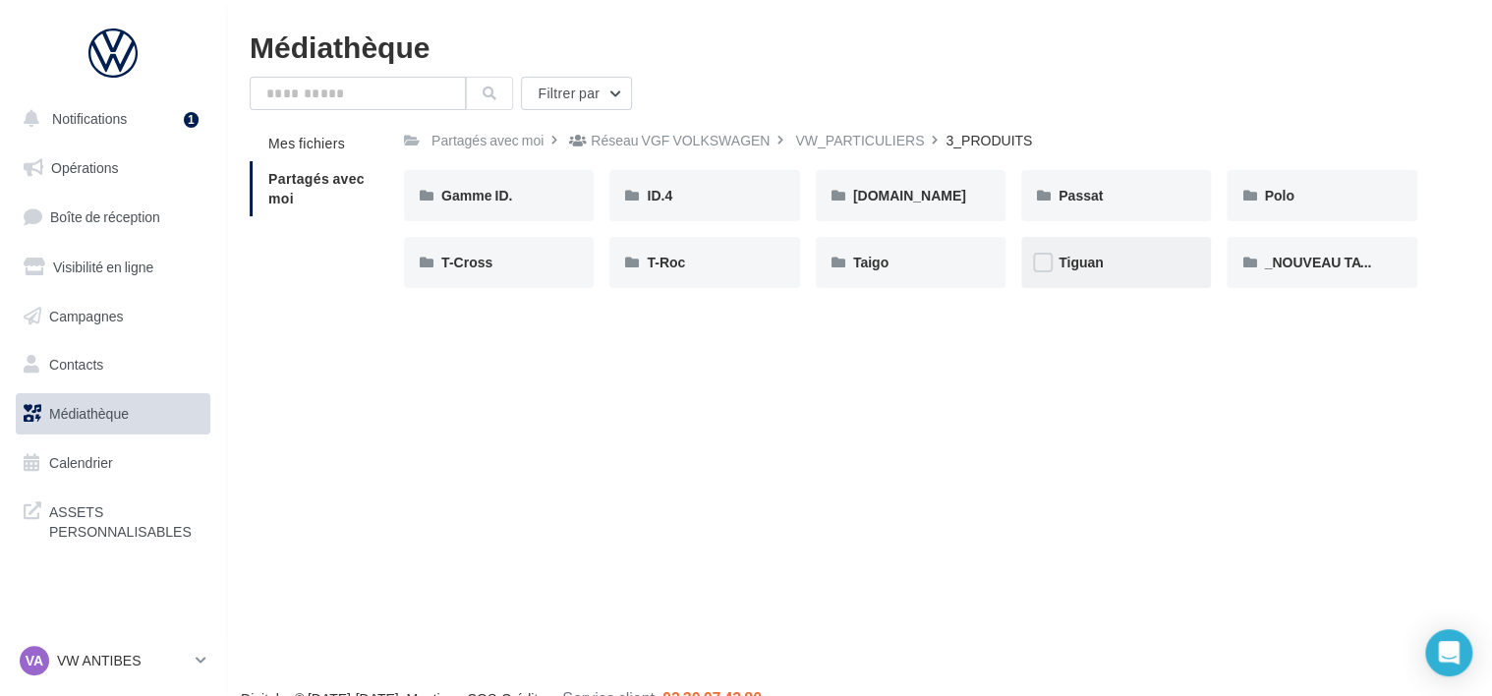
click at [1094, 261] on span "Tiguan" at bounding box center [1081, 262] width 45 height 17
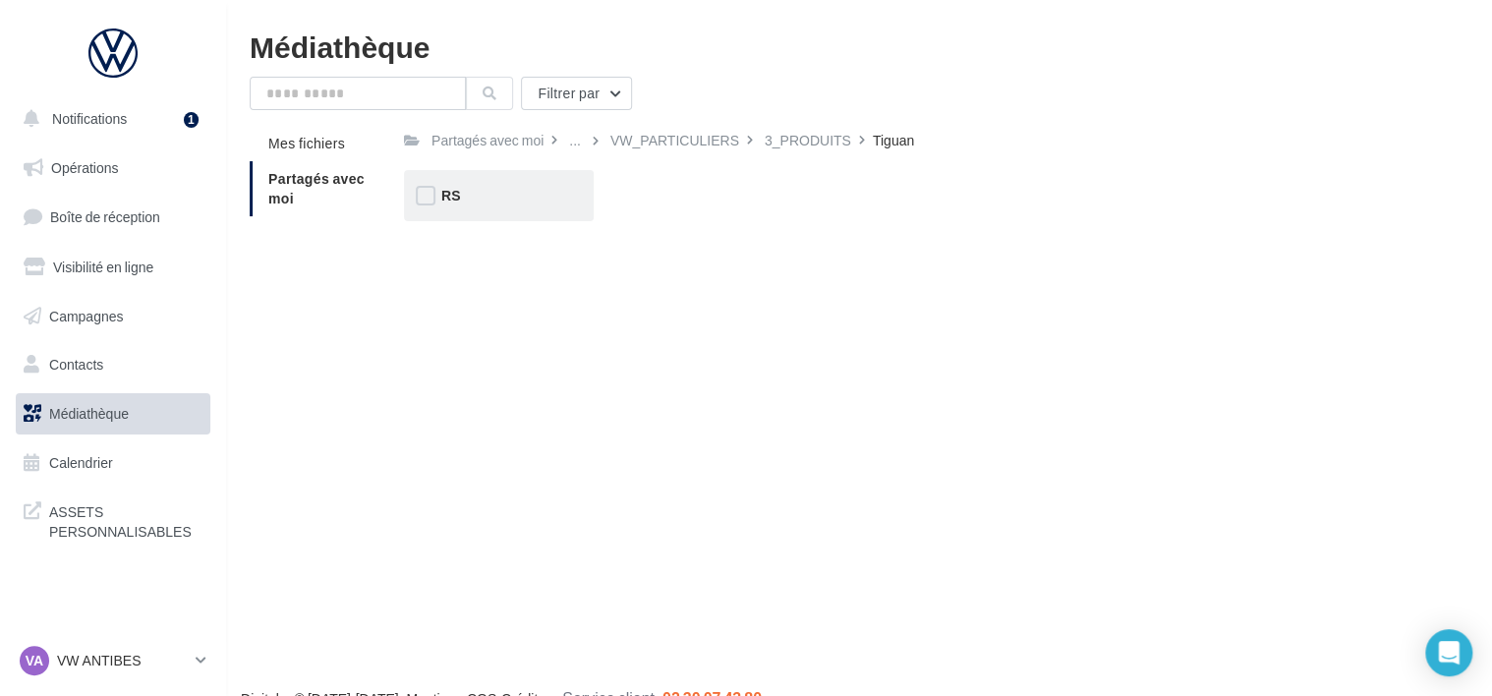
click at [473, 201] on div "RS" at bounding box center [498, 196] width 115 height 20
click at [682, 198] on span "eHybrid" at bounding box center [672, 195] width 51 height 17
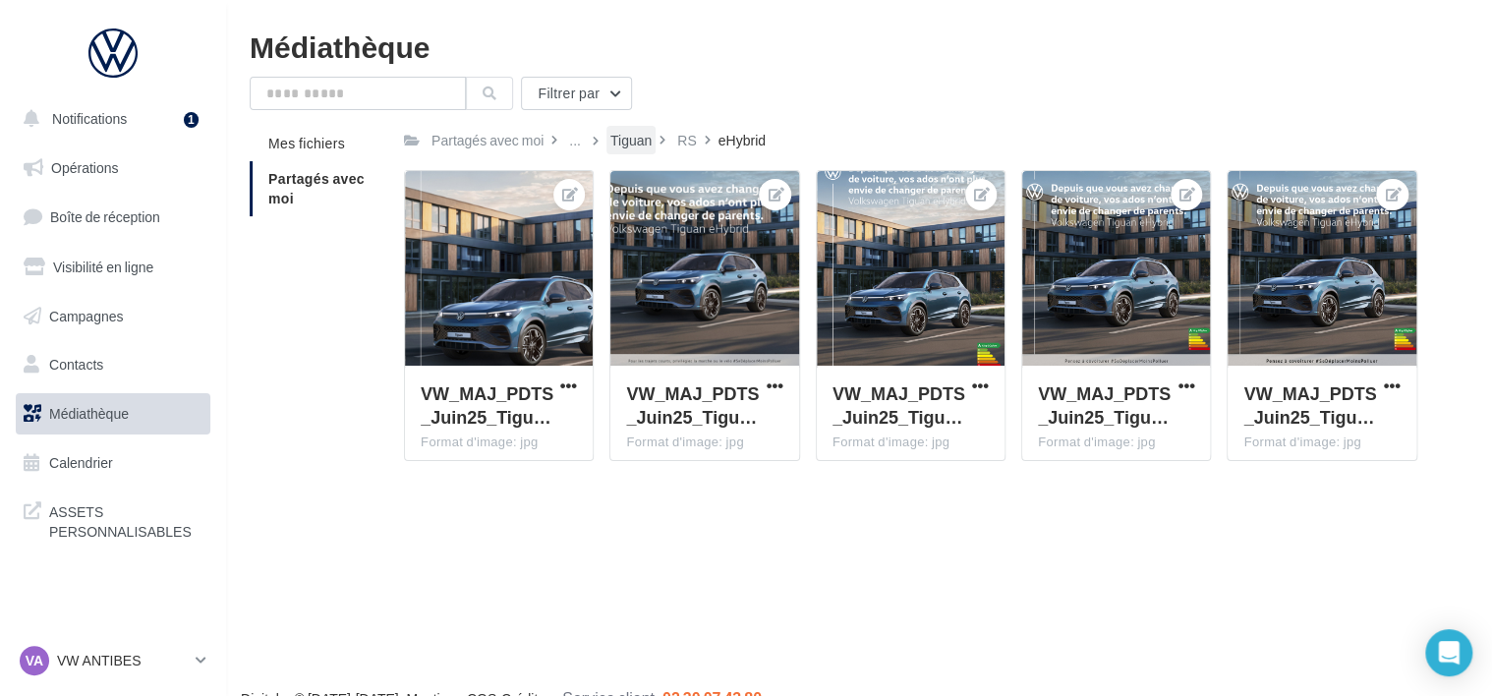
click at [632, 138] on div "Tiguan" at bounding box center [630, 141] width 41 height 20
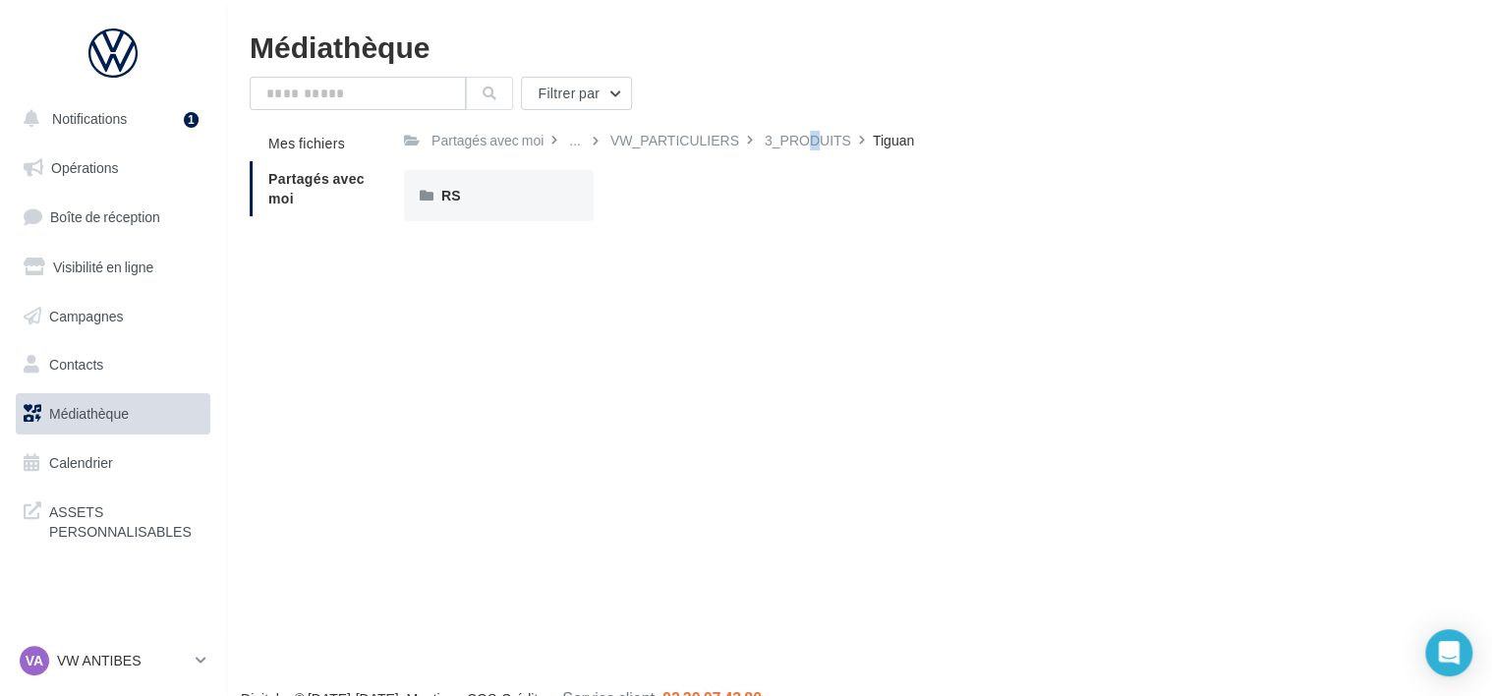
click at [784, 140] on div "3_PRODUITS" at bounding box center [808, 141] width 87 height 20
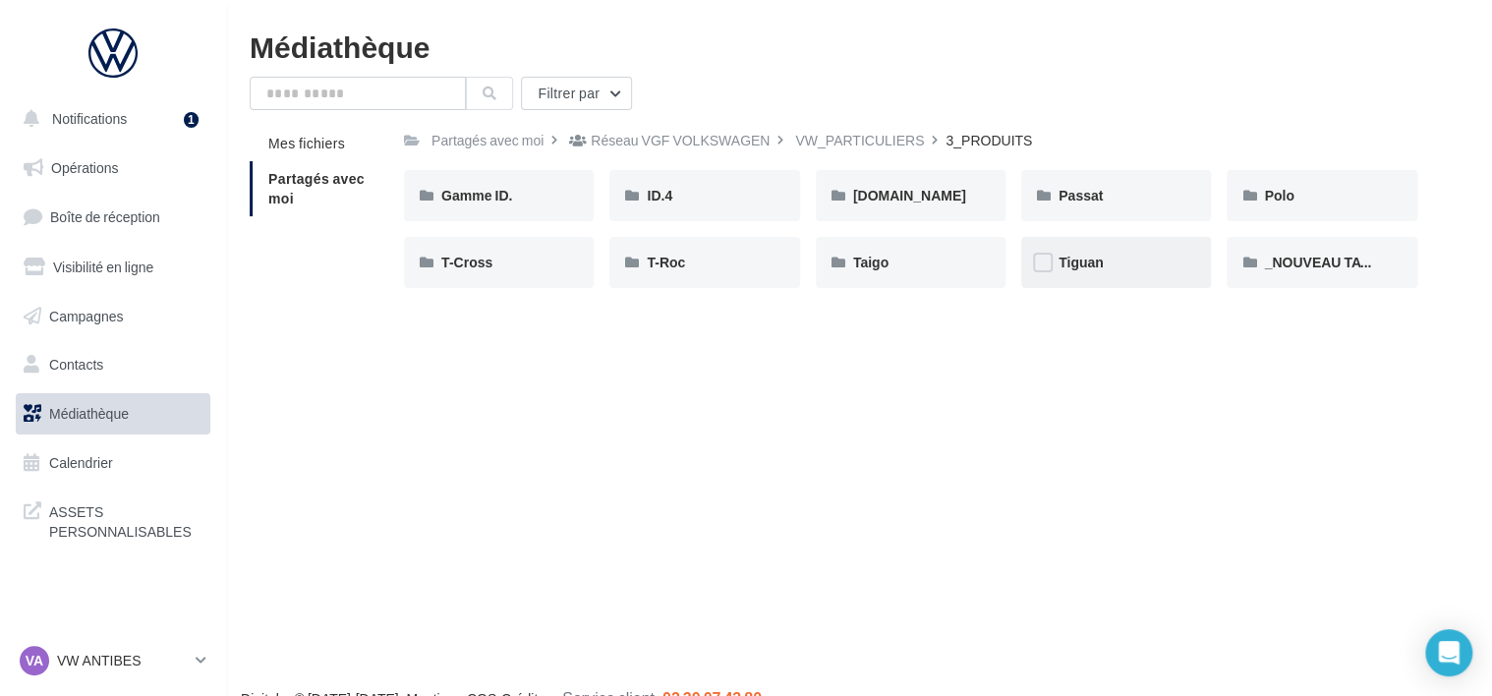
click at [1155, 283] on div "Tiguan" at bounding box center [1116, 262] width 190 height 51
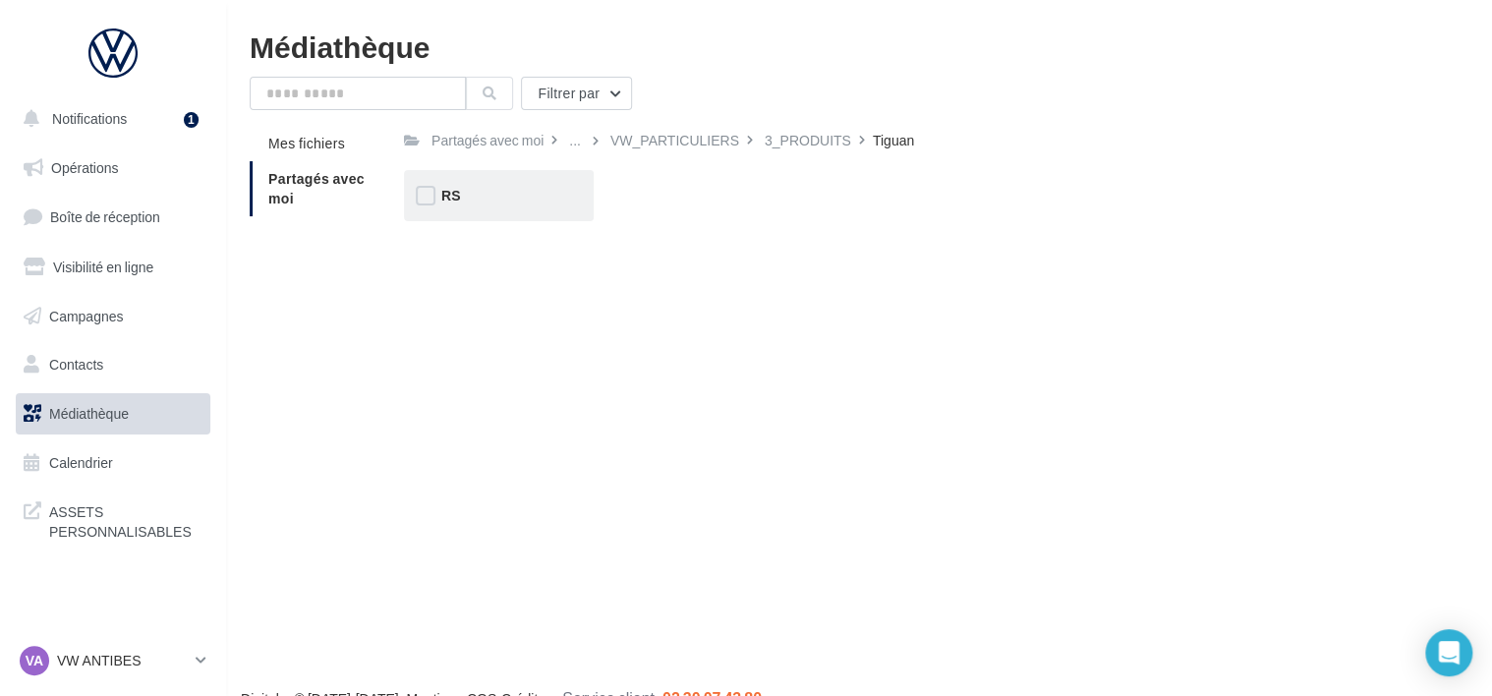
click at [468, 197] on div "RS" at bounding box center [498, 196] width 115 height 20
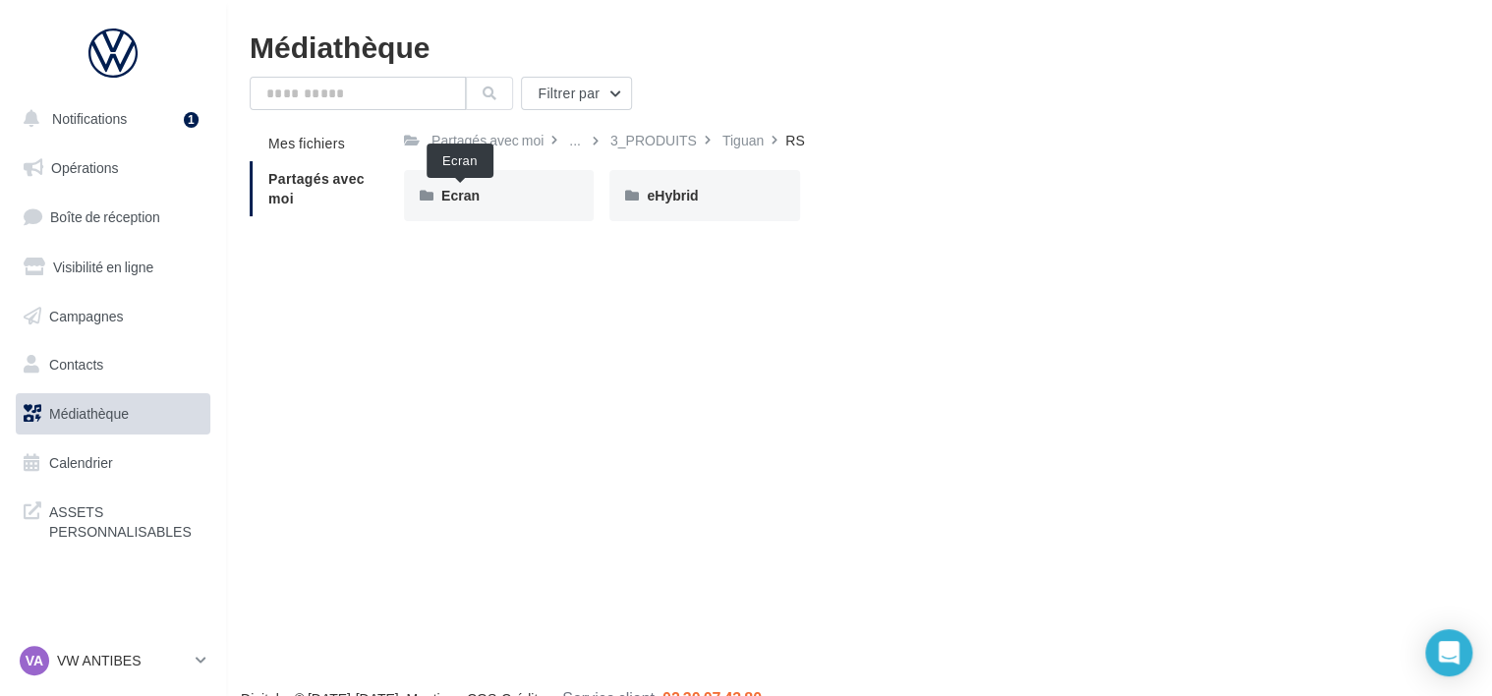
click at [468, 197] on span "Ecran" at bounding box center [460, 195] width 38 height 17
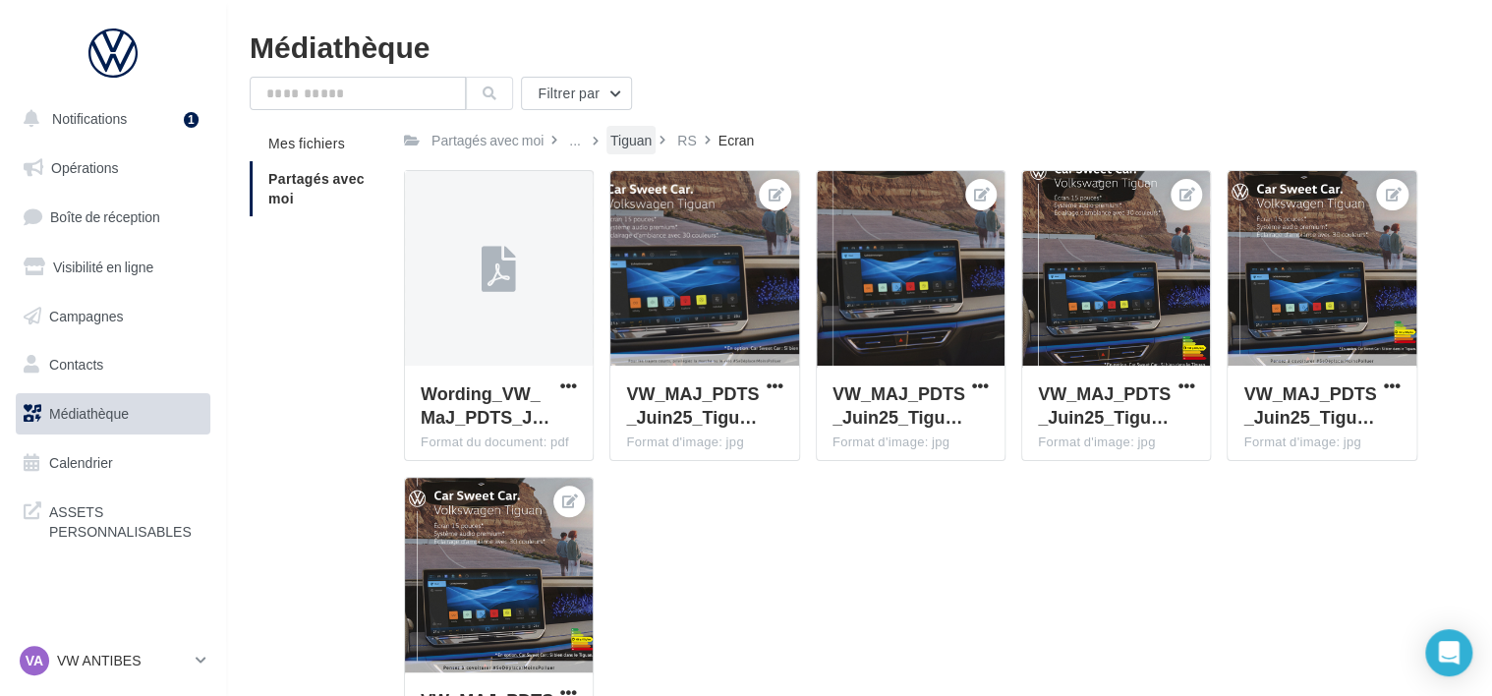
click at [623, 145] on div "Tiguan" at bounding box center [630, 141] width 41 height 20
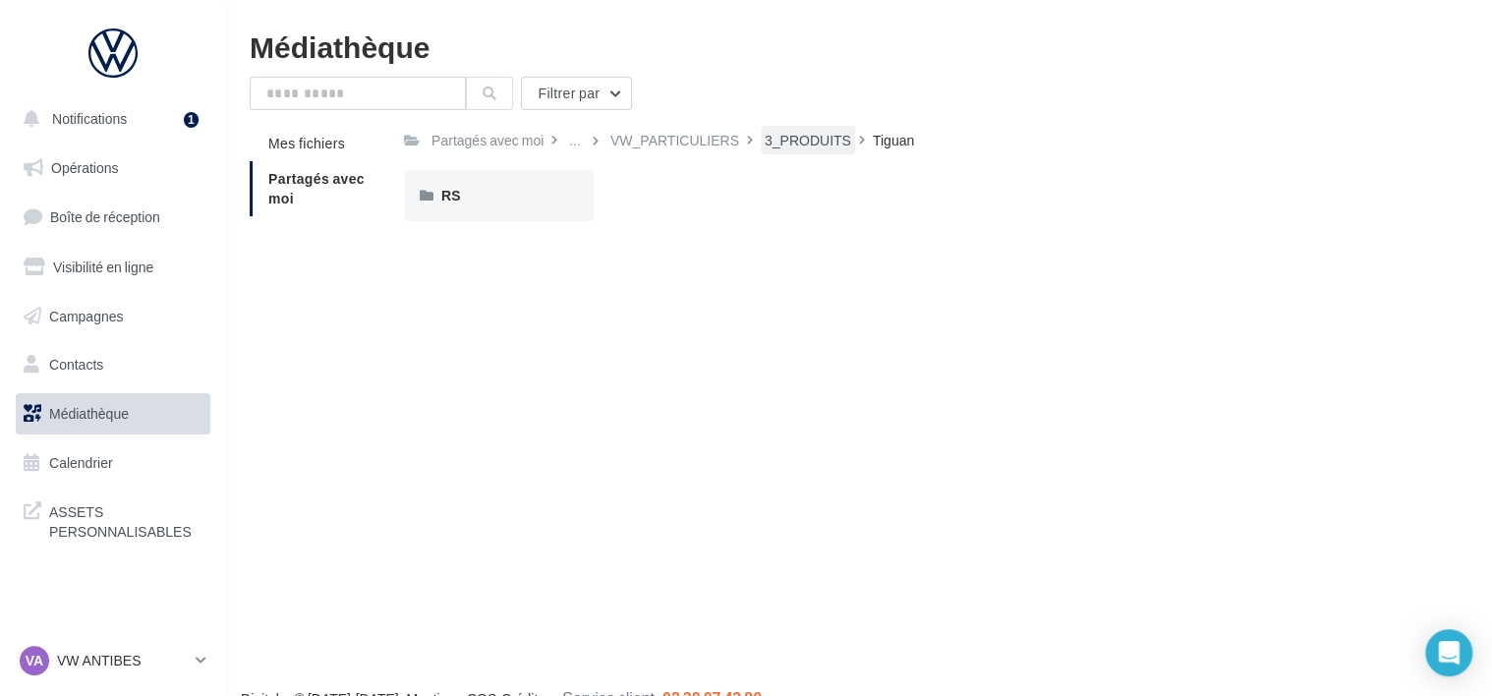
click at [791, 144] on div "3_PRODUITS" at bounding box center [808, 141] width 87 height 20
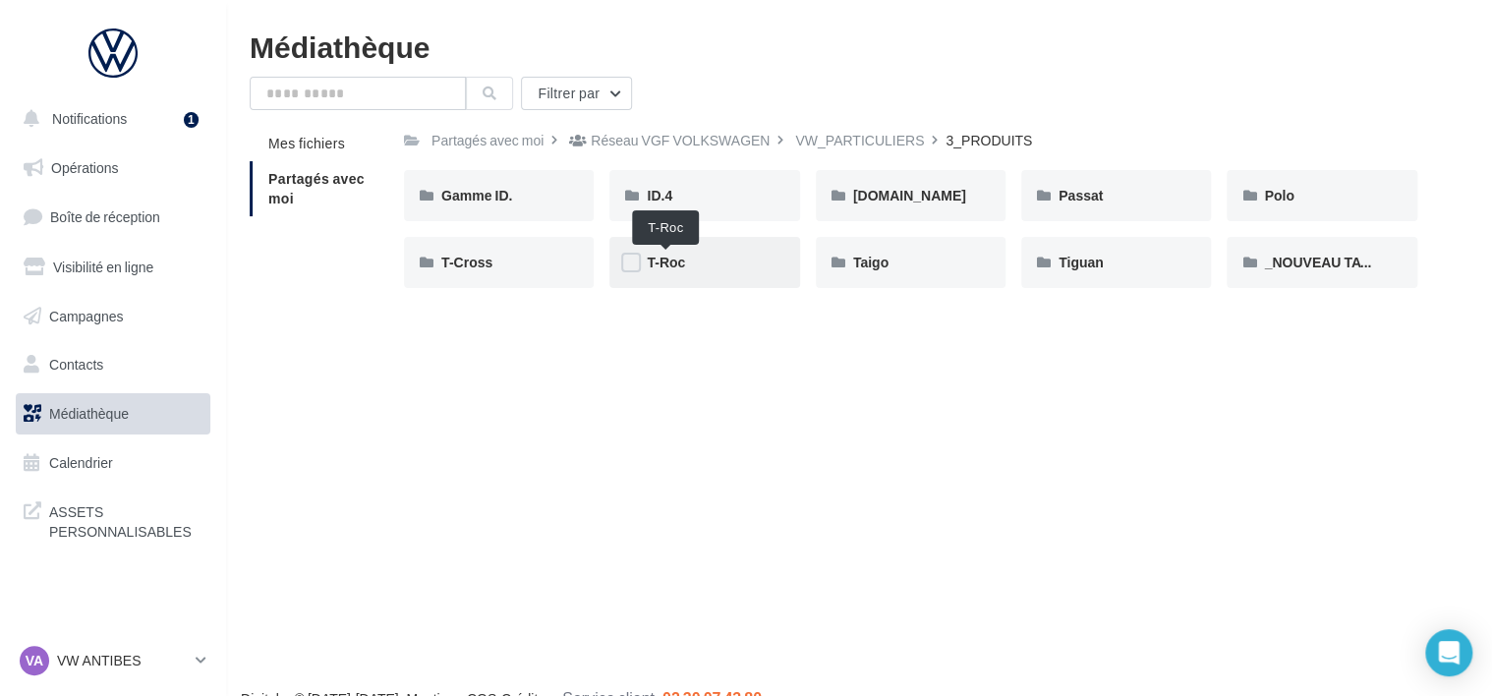
click at [668, 258] on span "T-Roc" at bounding box center [666, 262] width 38 height 17
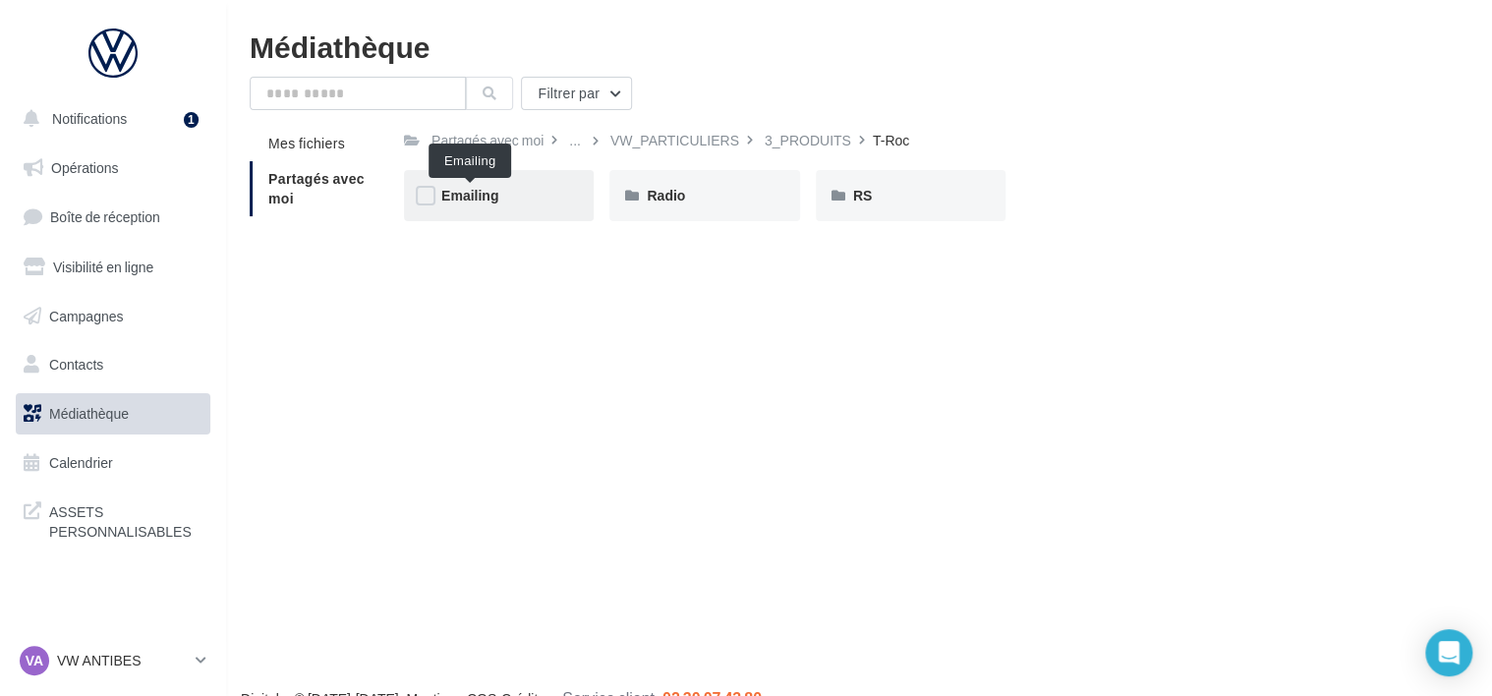
click at [487, 201] on span "Emailing" at bounding box center [469, 195] width 57 height 17
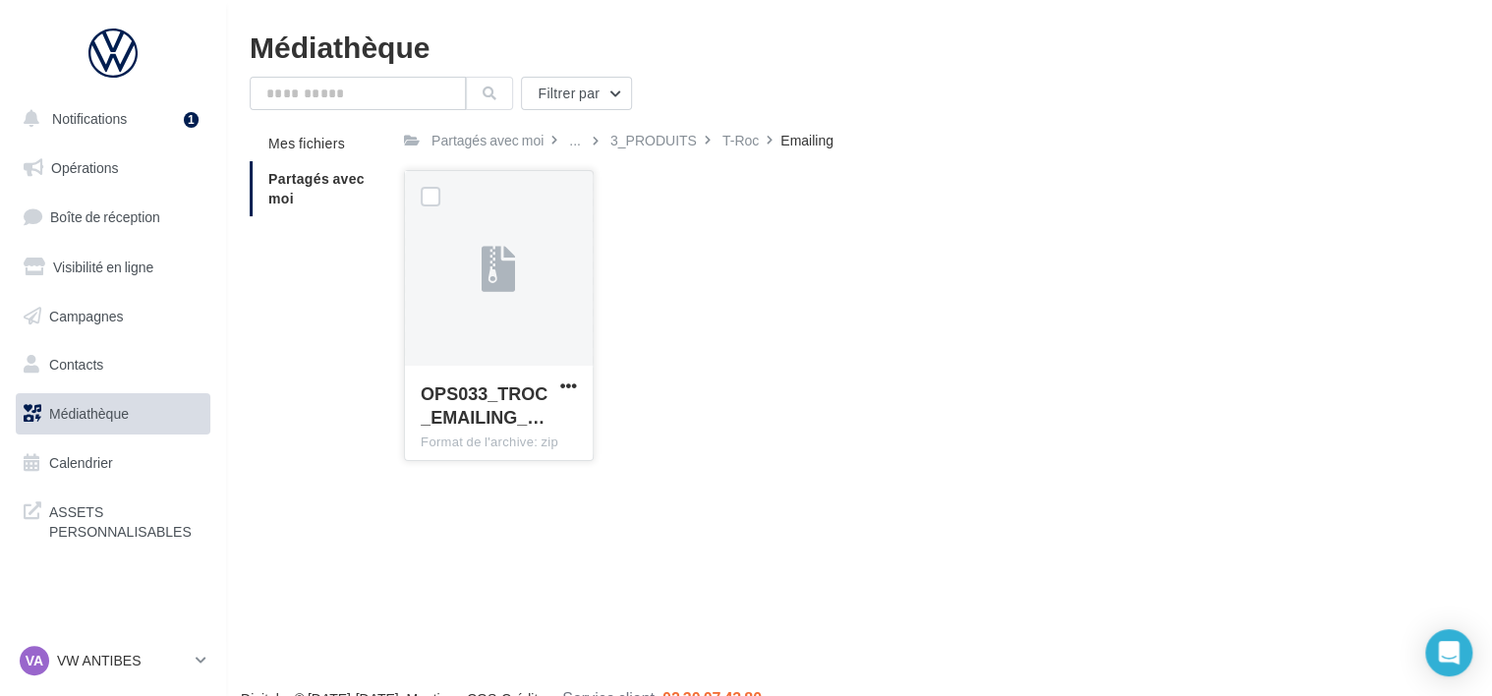
click at [478, 318] on div at bounding box center [499, 269] width 188 height 197
click at [429, 197] on label at bounding box center [431, 197] width 20 height 20
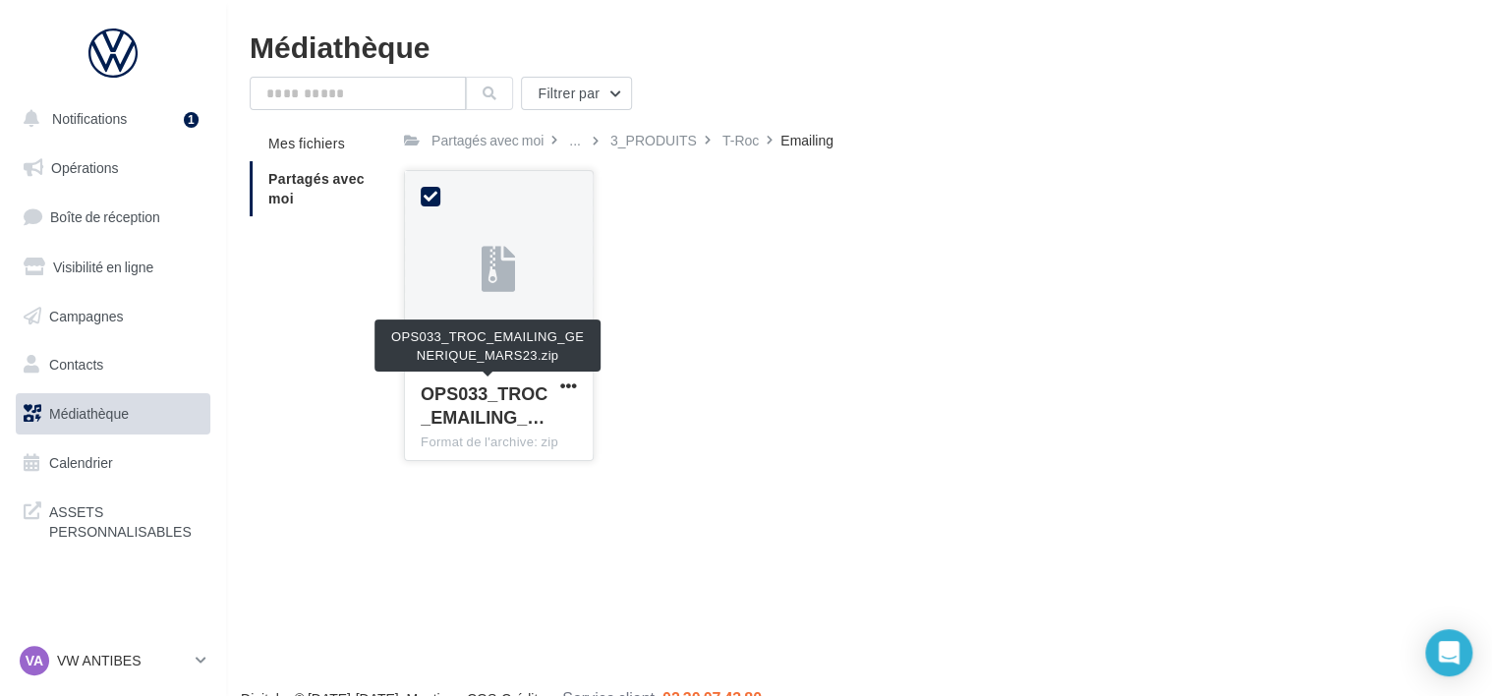
click at [502, 424] on span "OPS033_TROC_EMAILING_…" at bounding box center [484, 404] width 127 height 45
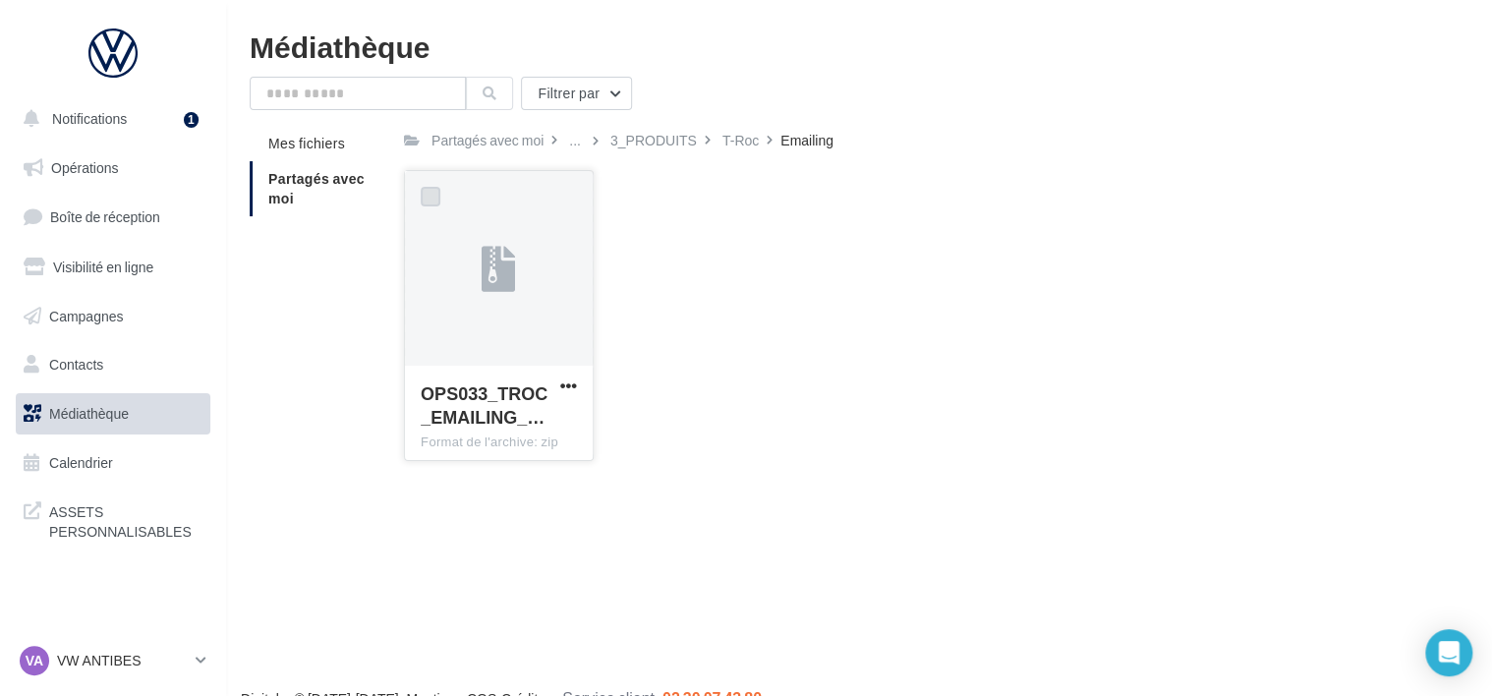
click at [436, 193] on label at bounding box center [431, 197] width 20 height 20
drag, startPoint x: 491, startPoint y: 207, endPoint x: 477, endPoint y: 285, distance: 79.0
click at [477, 285] on div at bounding box center [499, 269] width 188 height 197
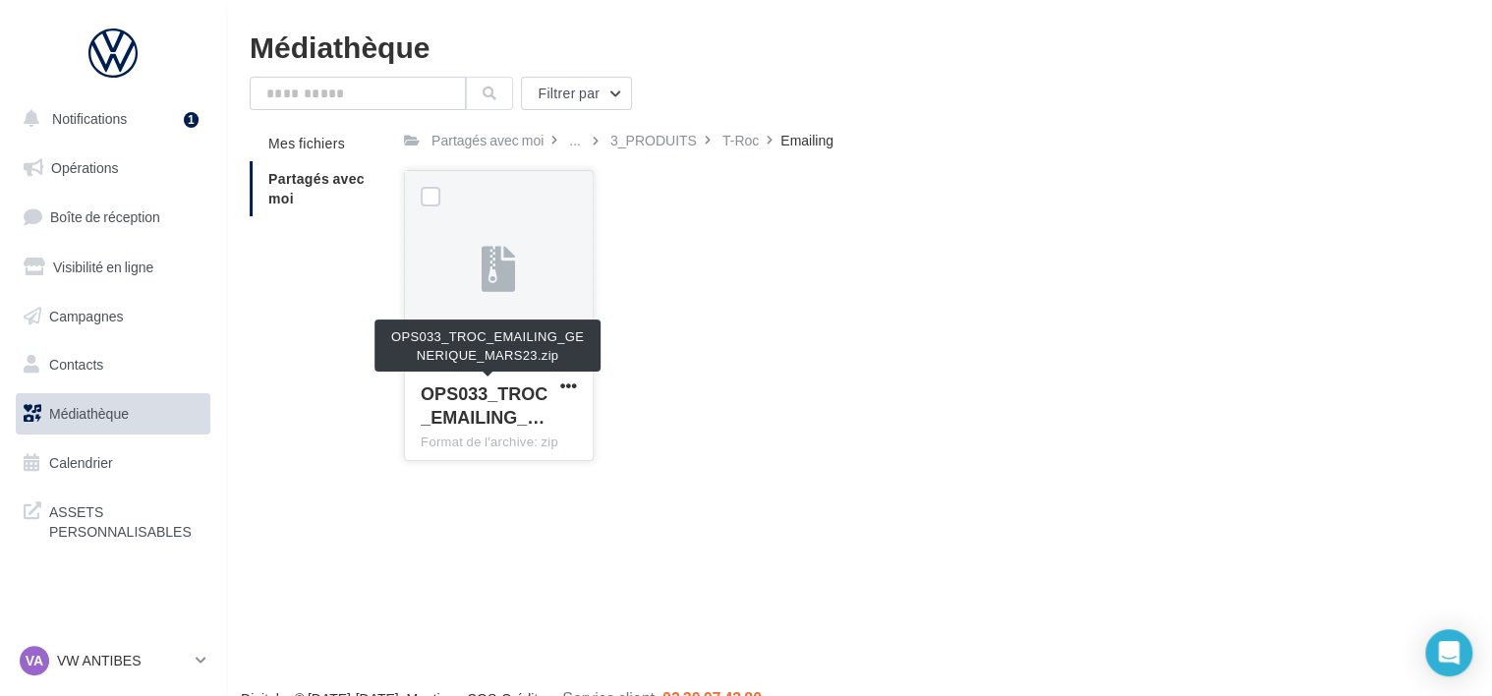
click at [466, 413] on span "OPS033_TROC_EMAILING_…" at bounding box center [484, 404] width 127 height 45
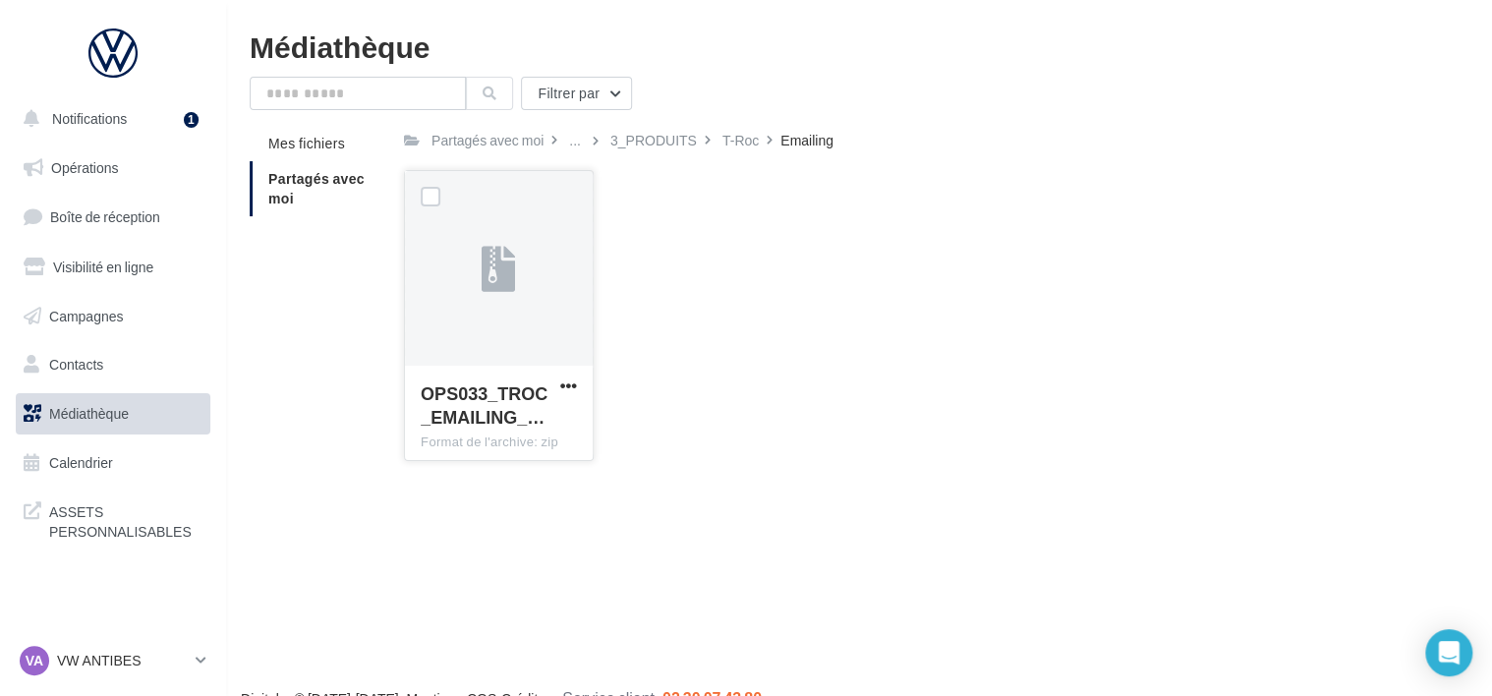
click at [507, 434] on div "Format de l'archive: zip" at bounding box center [499, 442] width 156 height 18
click at [429, 204] on label at bounding box center [431, 197] width 20 height 20
click at [566, 388] on span "button" at bounding box center [568, 385] width 17 height 17
click at [459, 424] on button "Télécharger" at bounding box center [482, 424] width 197 height 51
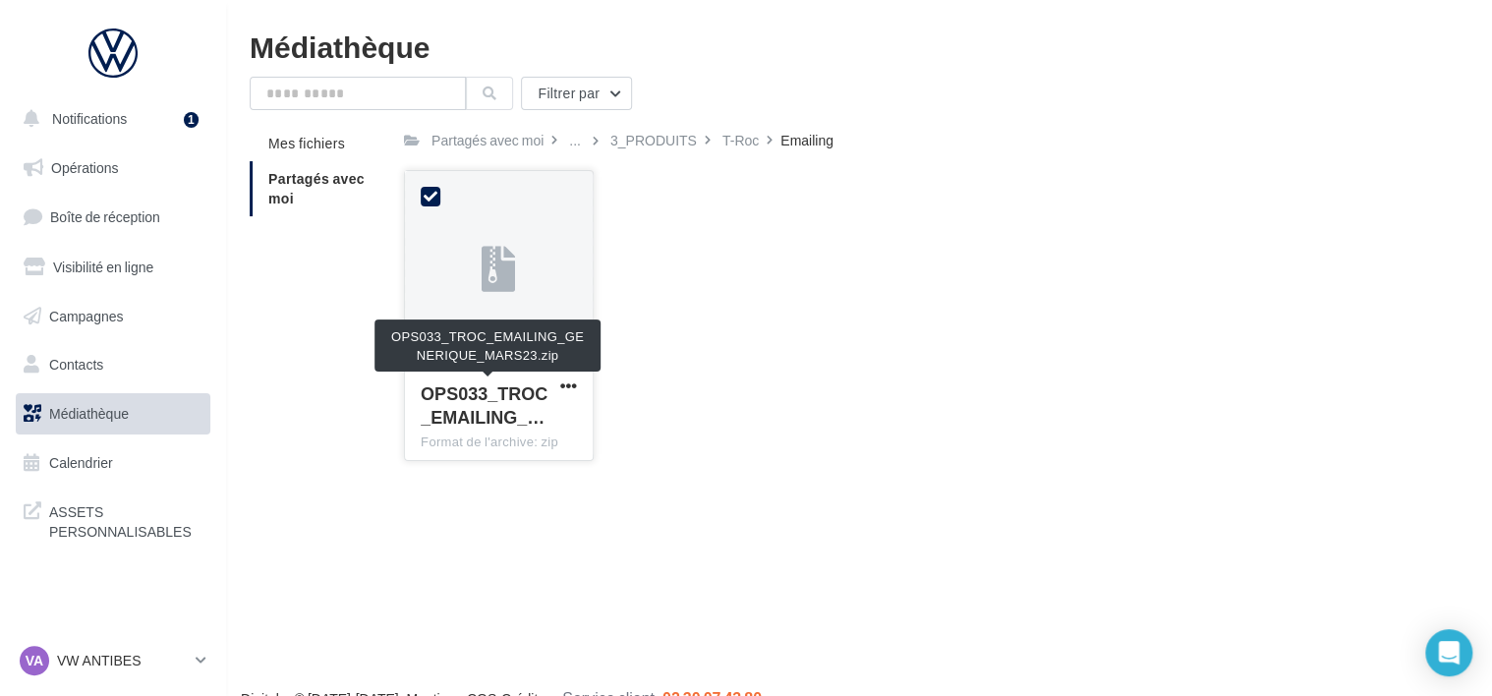
click at [477, 400] on span "OPS033_TROC_EMAILING_…" at bounding box center [484, 404] width 127 height 45
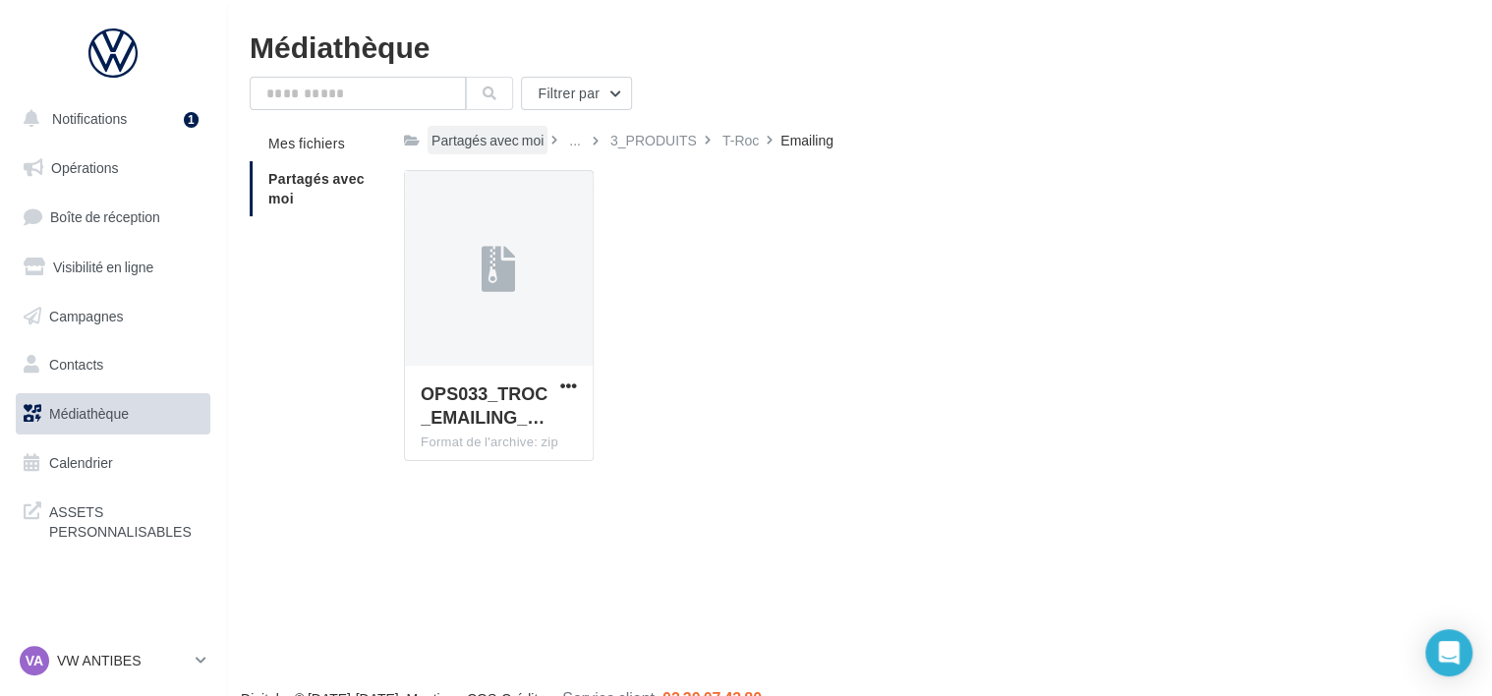
click at [485, 142] on div "Partagés avec moi" at bounding box center [488, 141] width 112 height 20
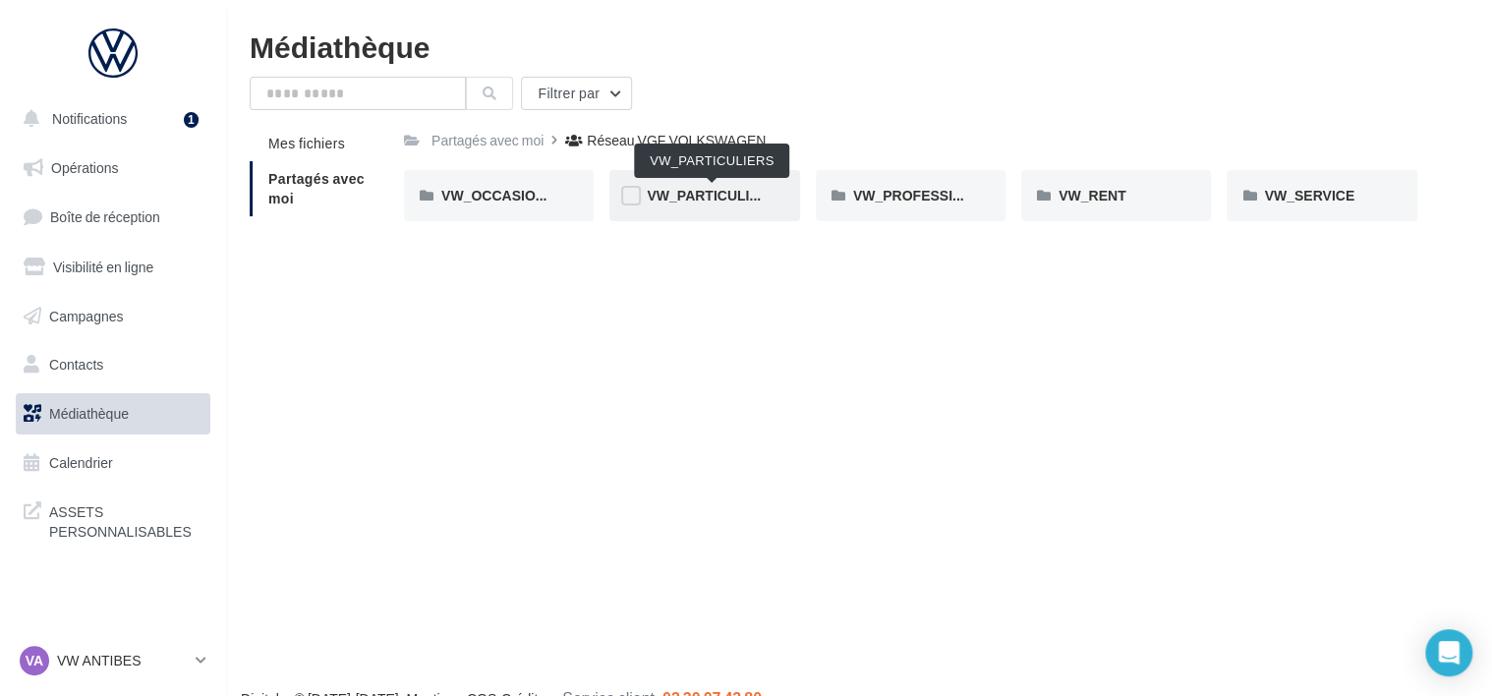
click at [691, 195] on span "VW_PARTICULIERS" at bounding box center [712, 195] width 131 height 17
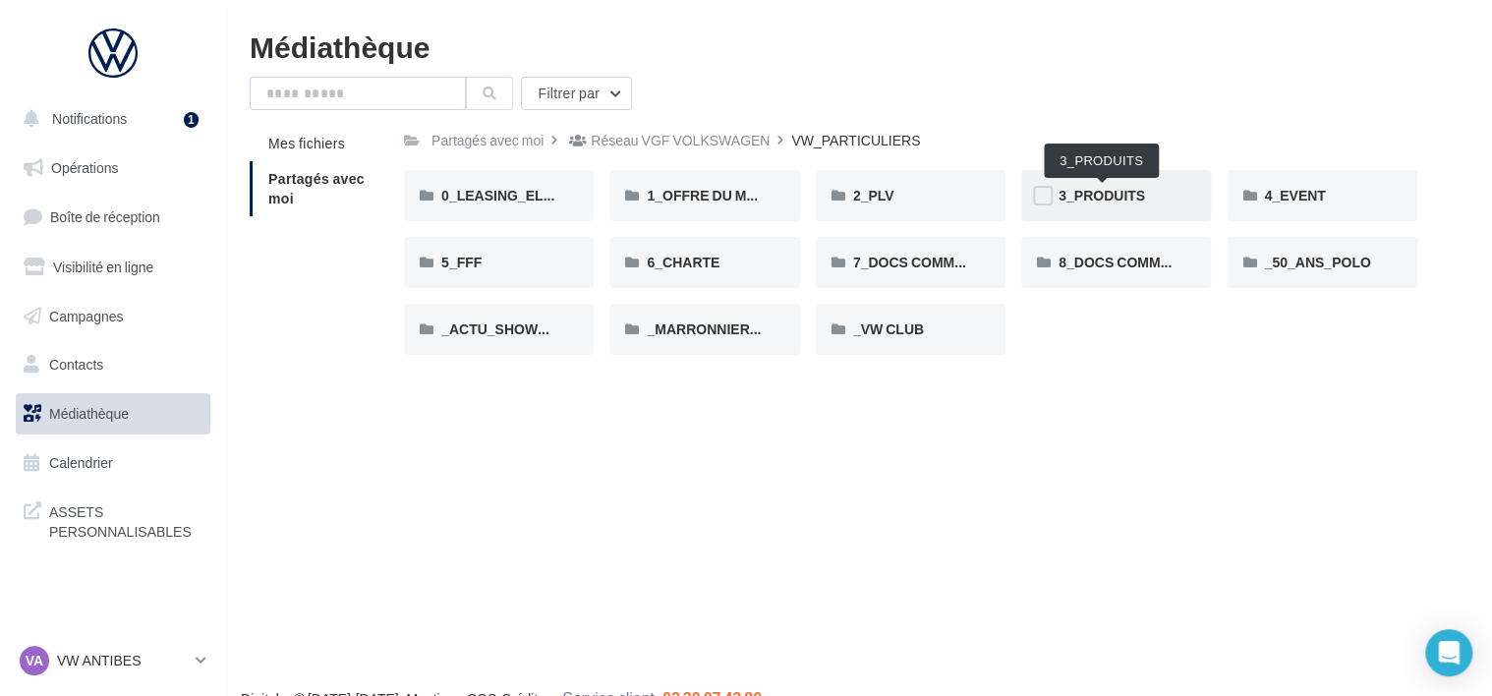
click at [1105, 192] on span "3_PRODUITS" at bounding box center [1102, 195] width 87 height 17
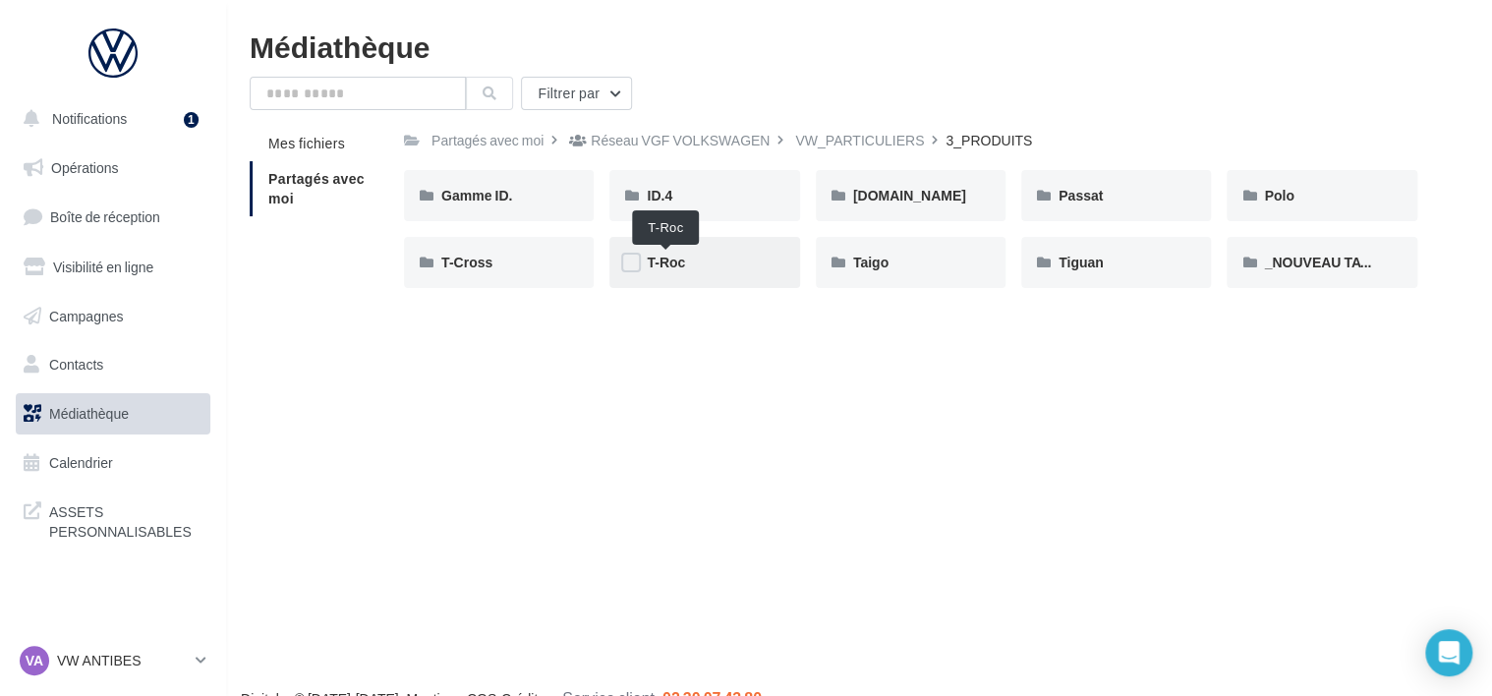
click at [668, 260] on span "T-Roc" at bounding box center [666, 262] width 38 height 17
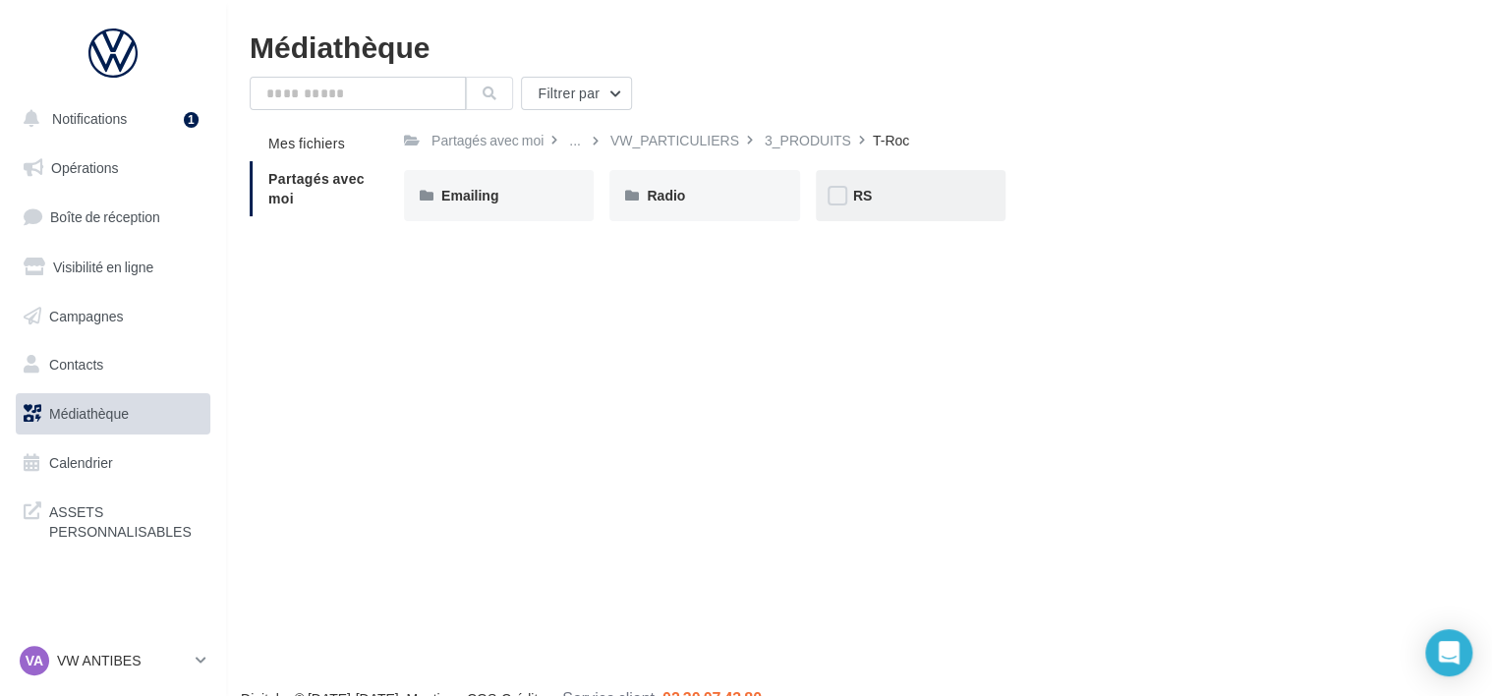
click at [881, 202] on div "RS" at bounding box center [910, 196] width 115 height 20
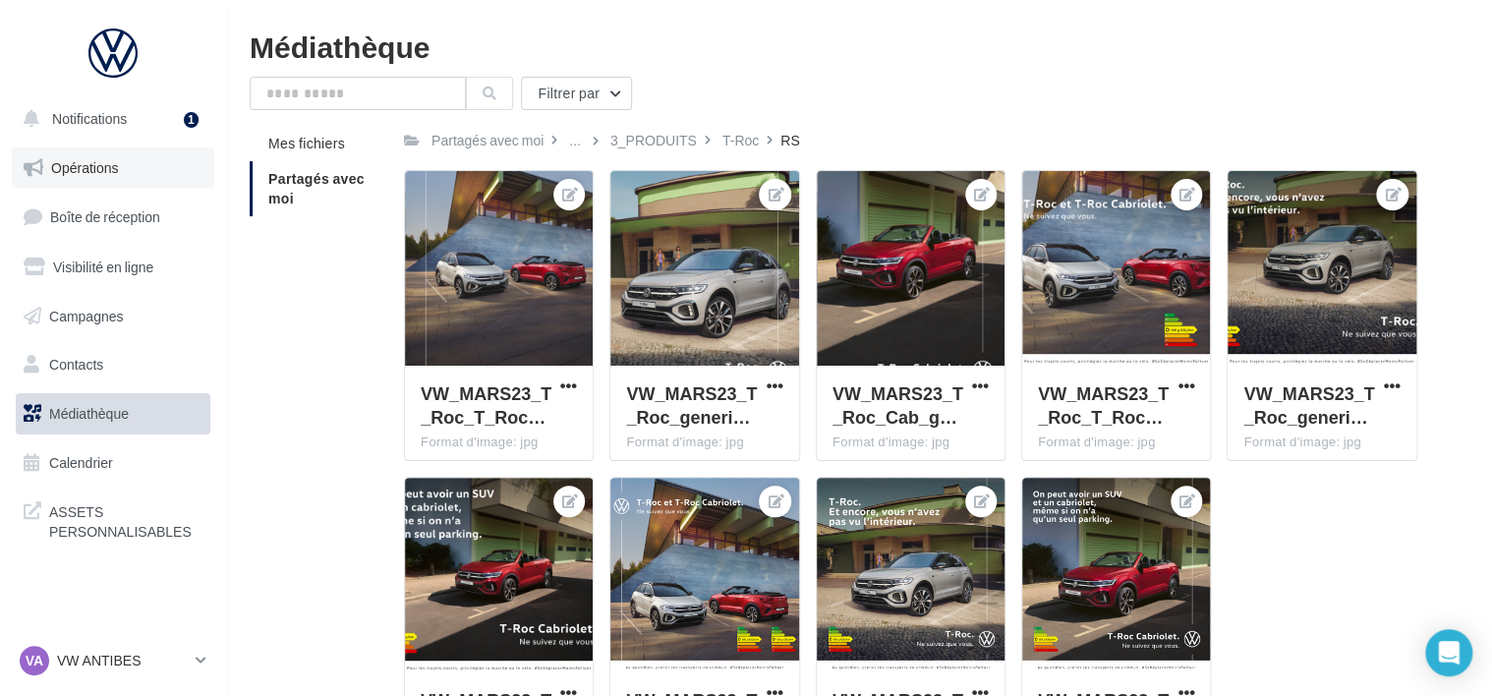
click at [90, 164] on span "Opérations" at bounding box center [84, 167] width 67 height 17
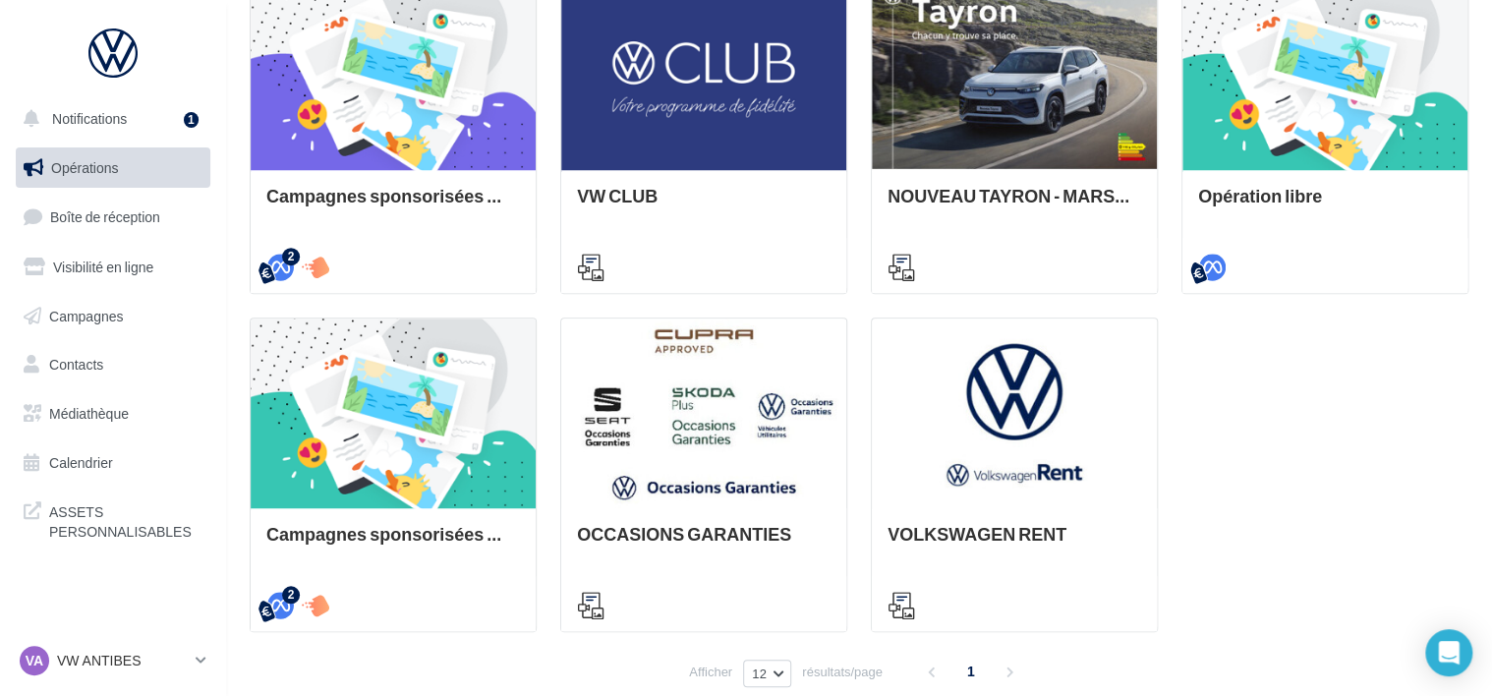
scroll to position [688, 0]
